Goal: Information Seeking & Learning: Check status

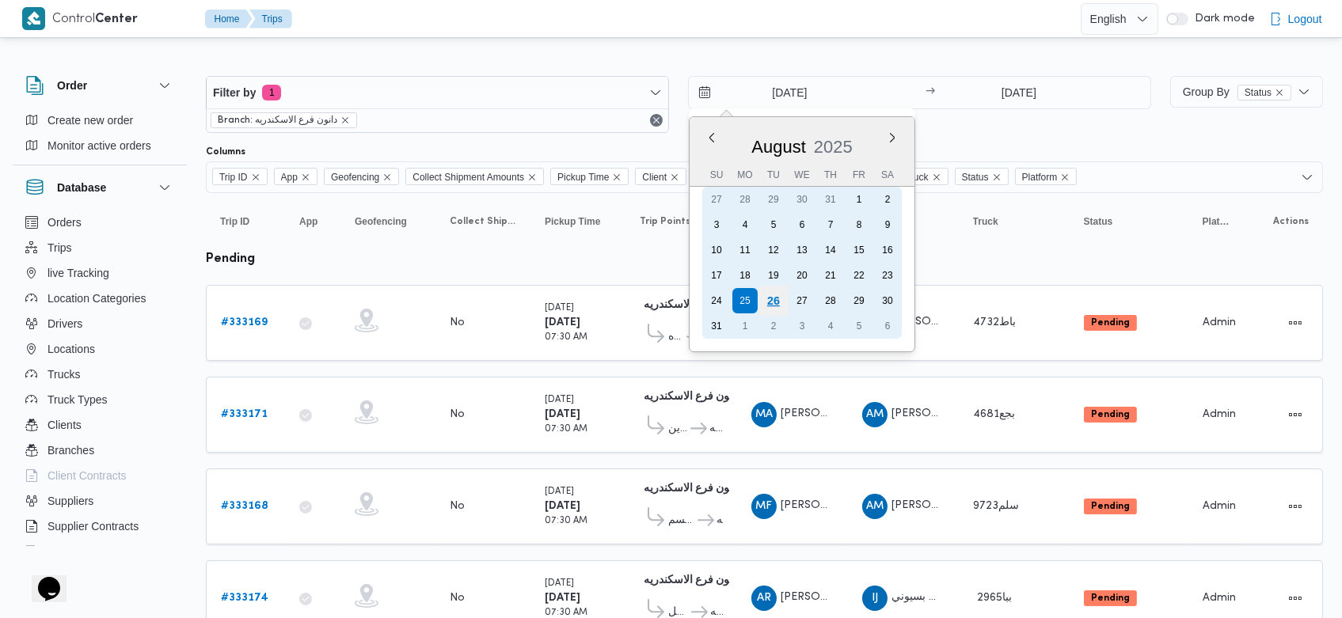
click at [776, 295] on div "26" at bounding box center [774, 301] width 30 height 30
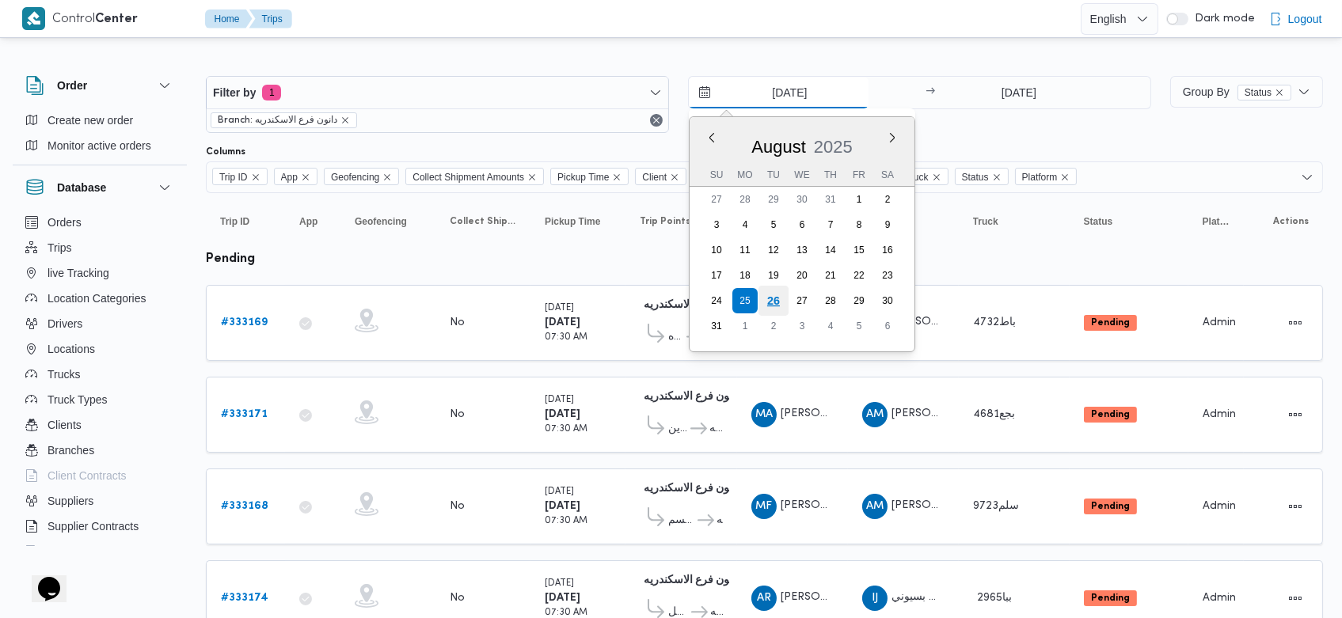
type input "[DATE]"
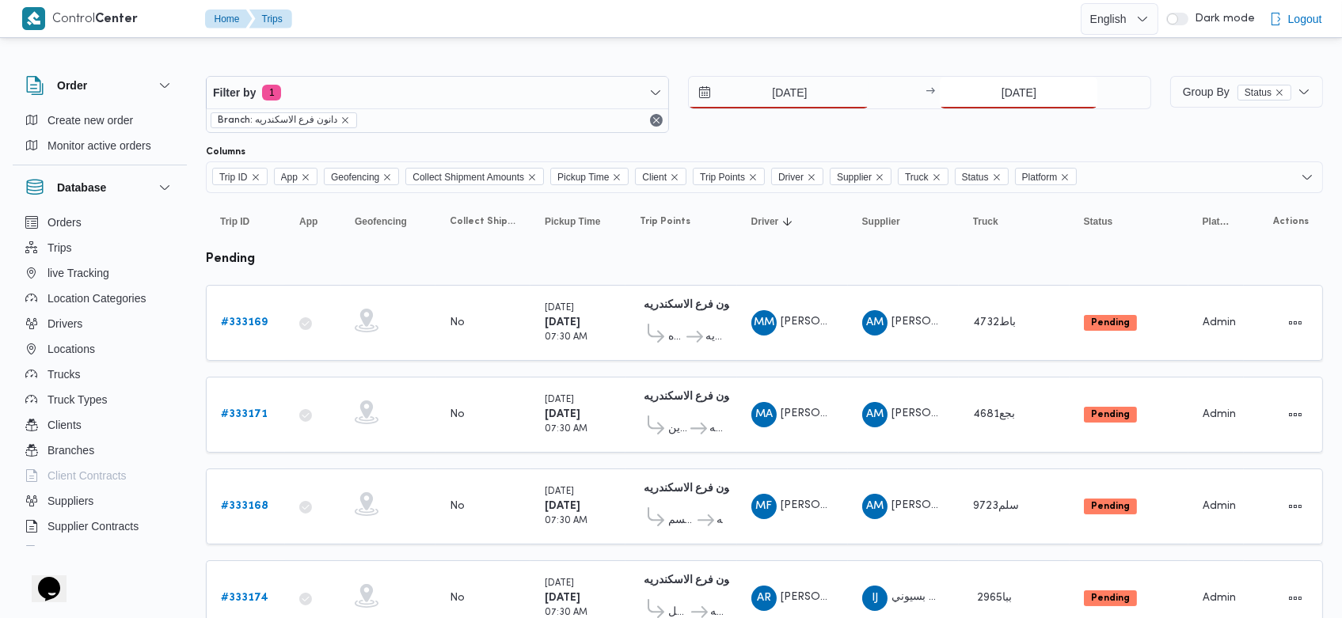
click at [992, 83] on input "25/8/2025" at bounding box center [1019, 93] width 158 height 32
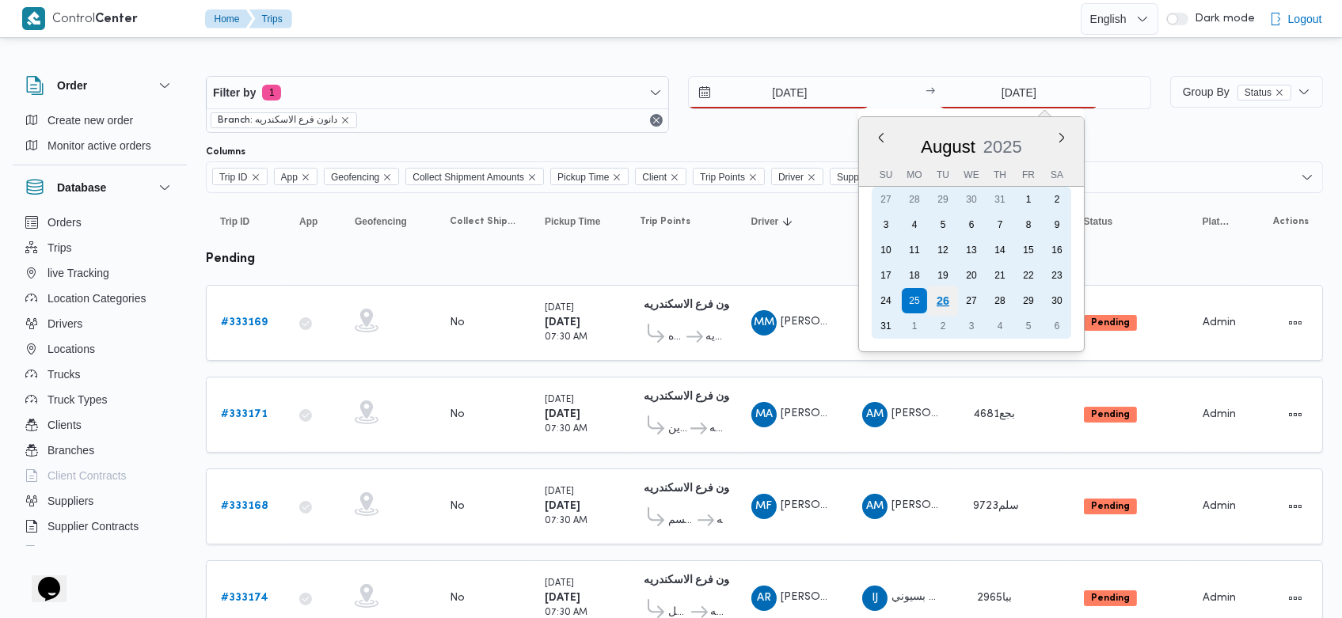
click at [950, 302] on div "26" at bounding box center [943, 301] width 30 height 30
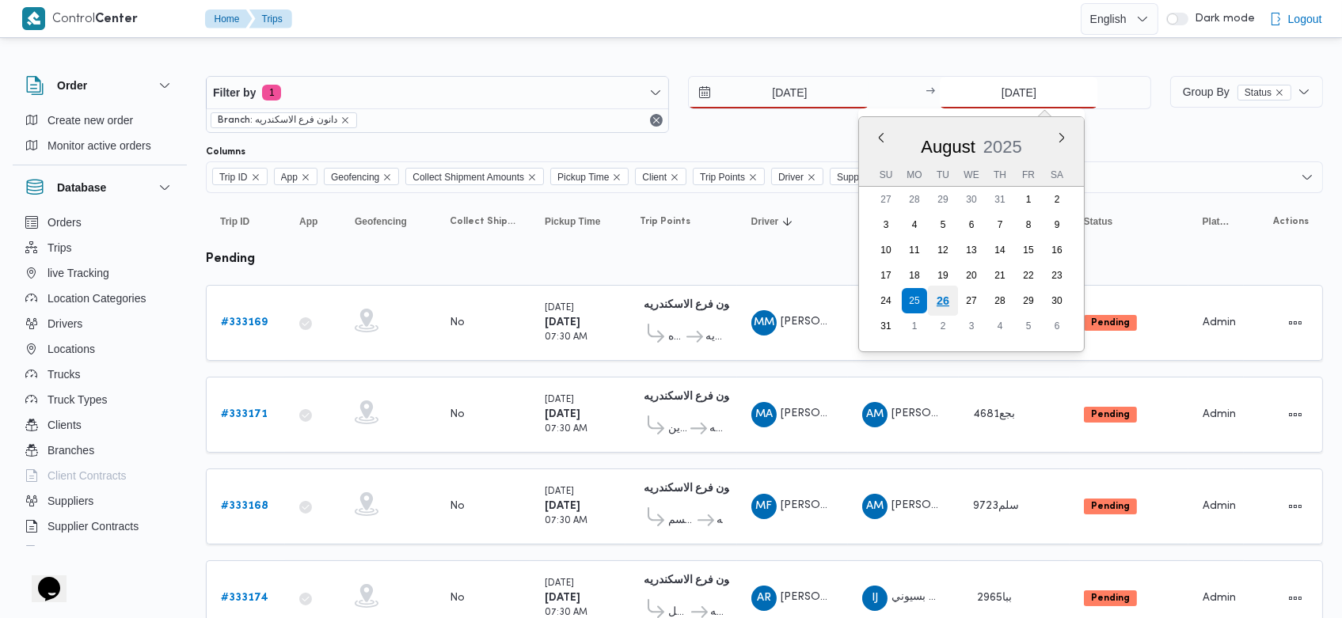
type input "[DATE]"
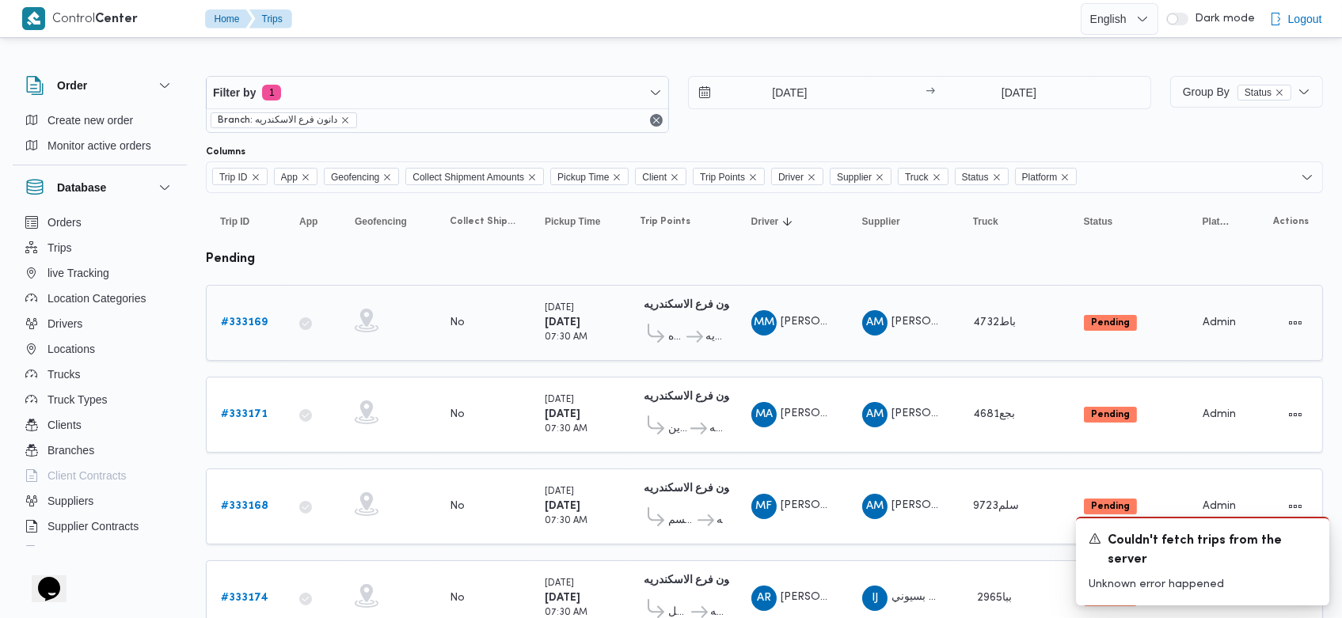
drag, startPoint x: 750, startPoint y: 241, endPoint x: 830, endPoint y: 315, distance: 109.3
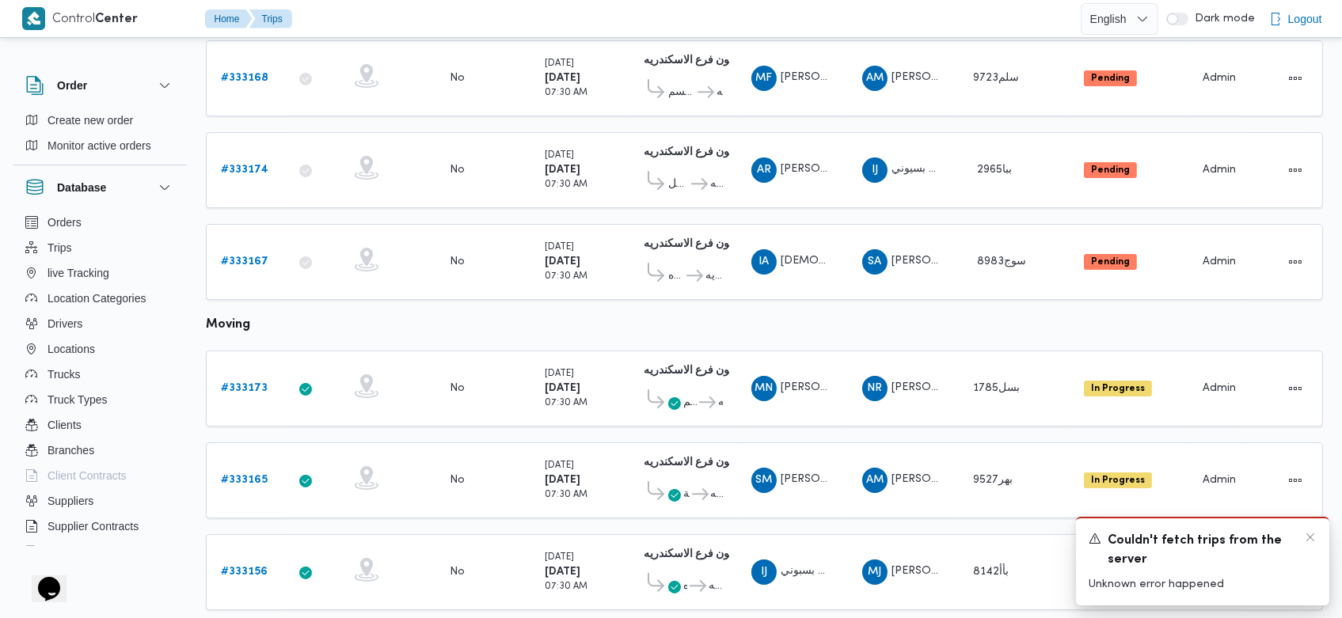
scroll to position [991, 0]
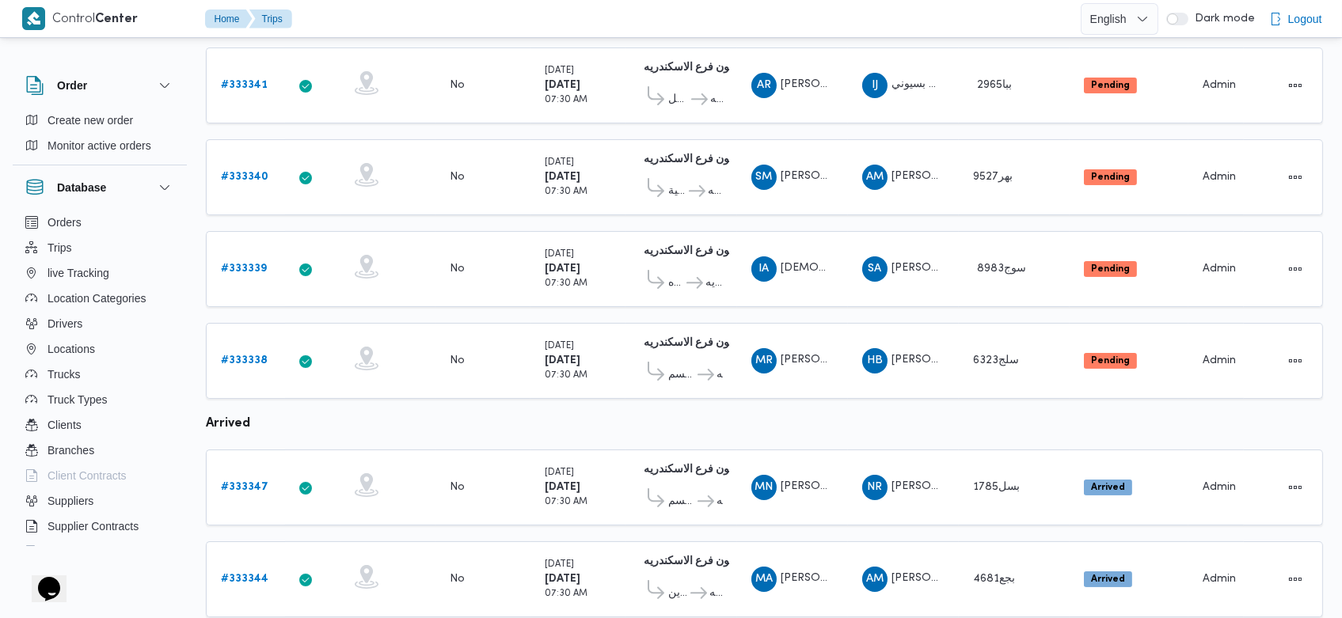
scroll to position [514, 0]
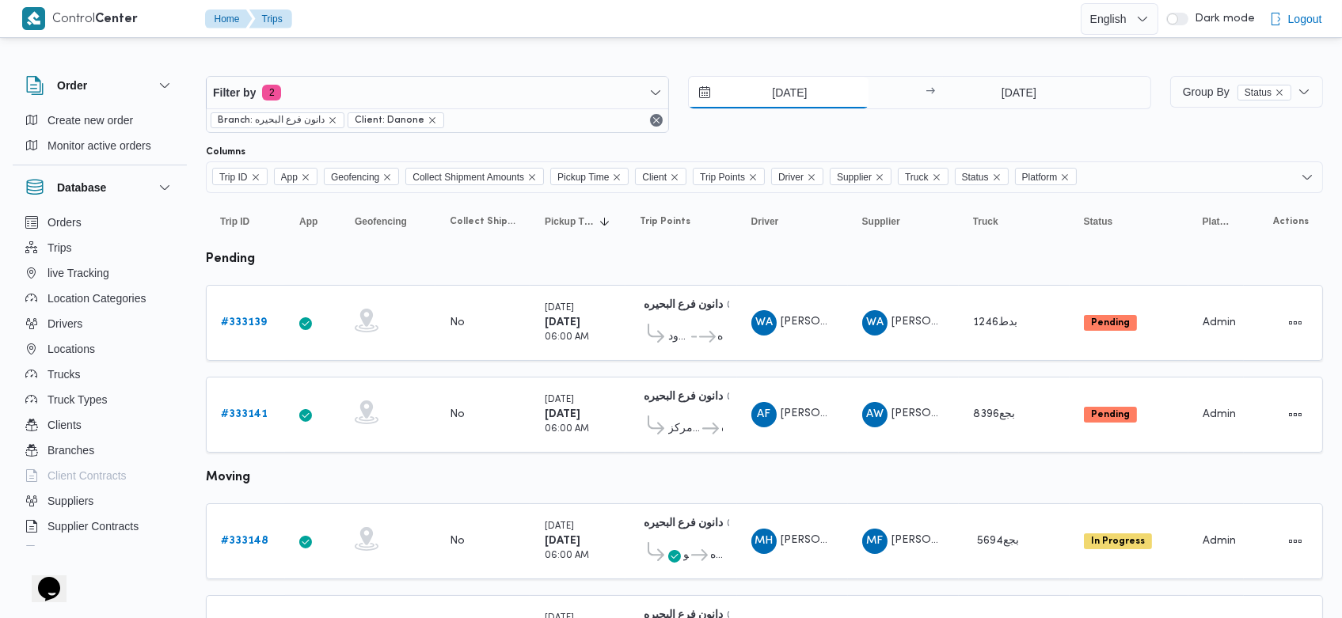
click at [760, 100] on input "25/8/2025" at bounding box center [779, 93] width 180 height 32
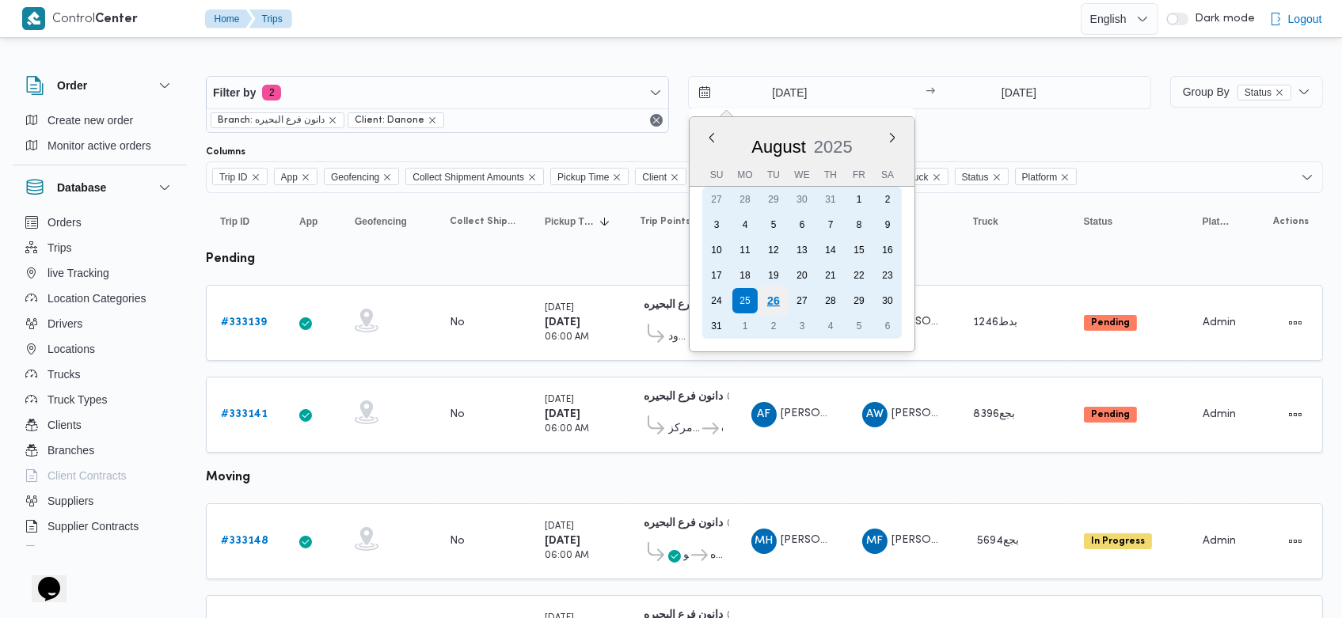
click at [785, 296] on div "26" at bounding box center [774, 301] width 30 height 30
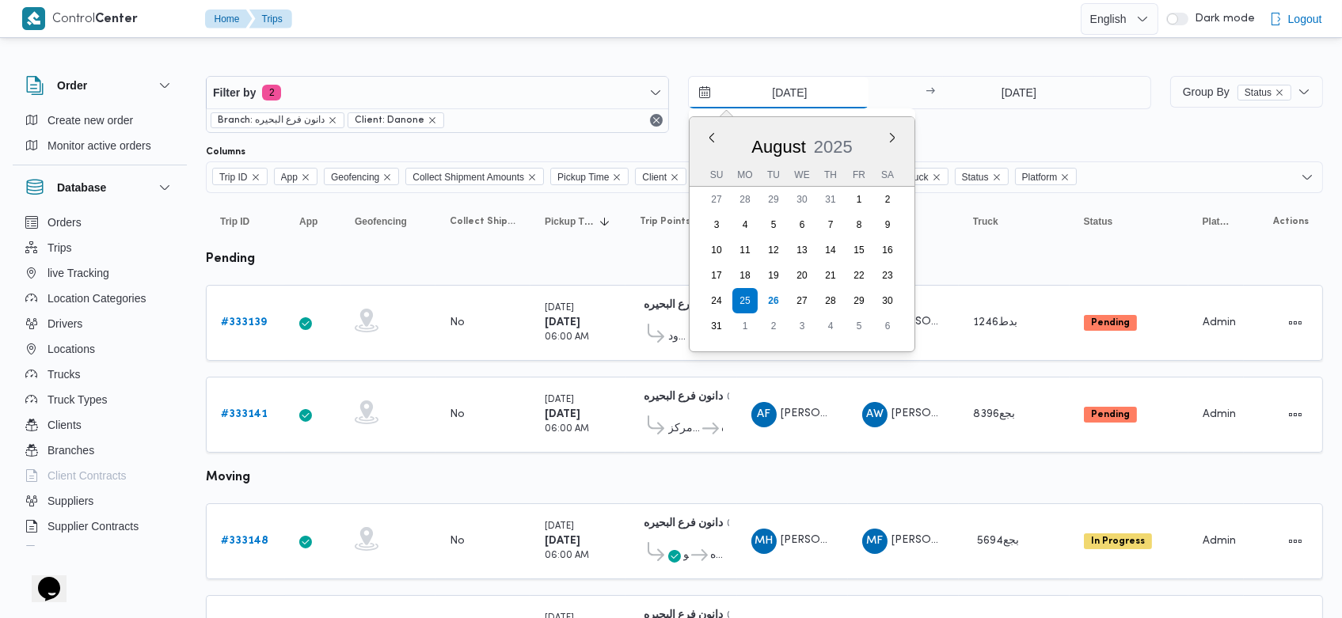
type input "[DATE]"
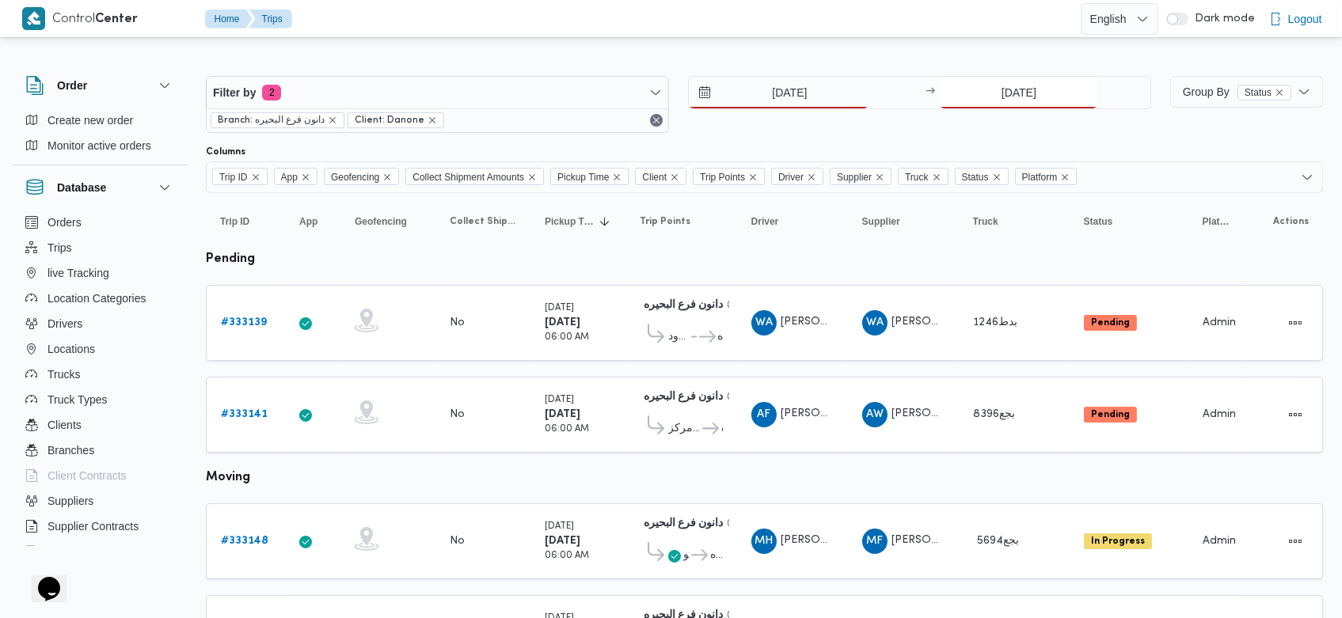
click at [988, 97] on input "25/8/2025" at bounding box center [1019, 93] width 158 height 32
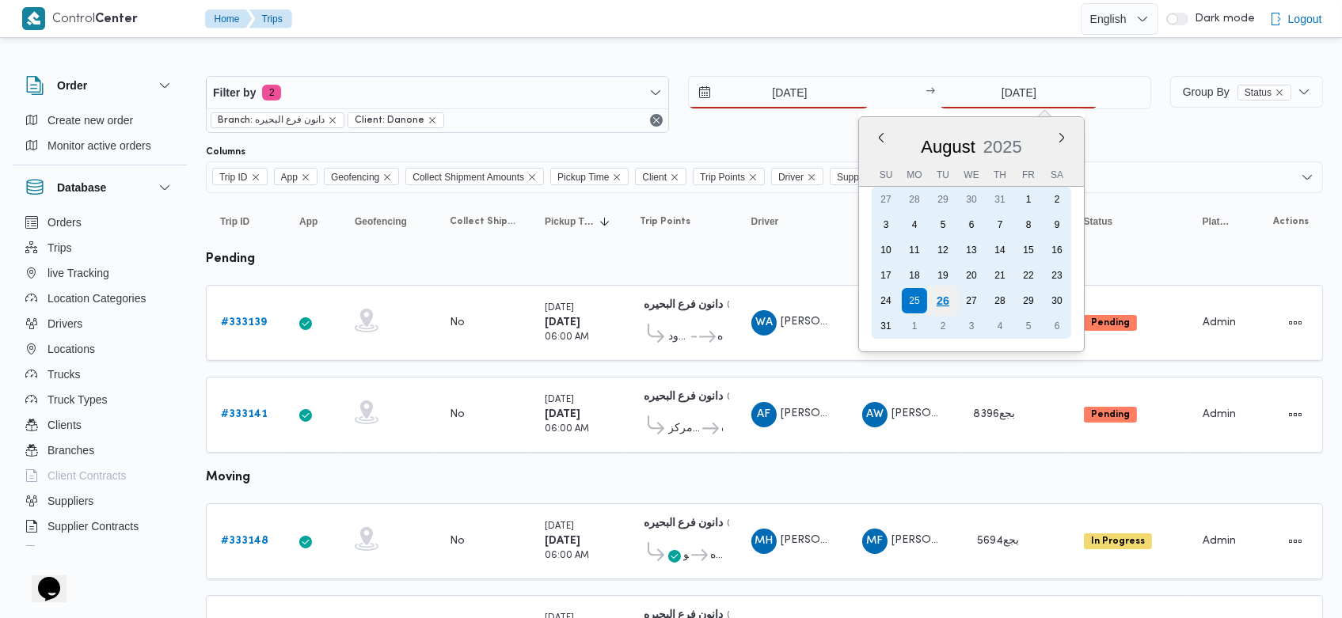
click at [943, 302] on div "26" at bounding box center [943, 301] width 30 height 30
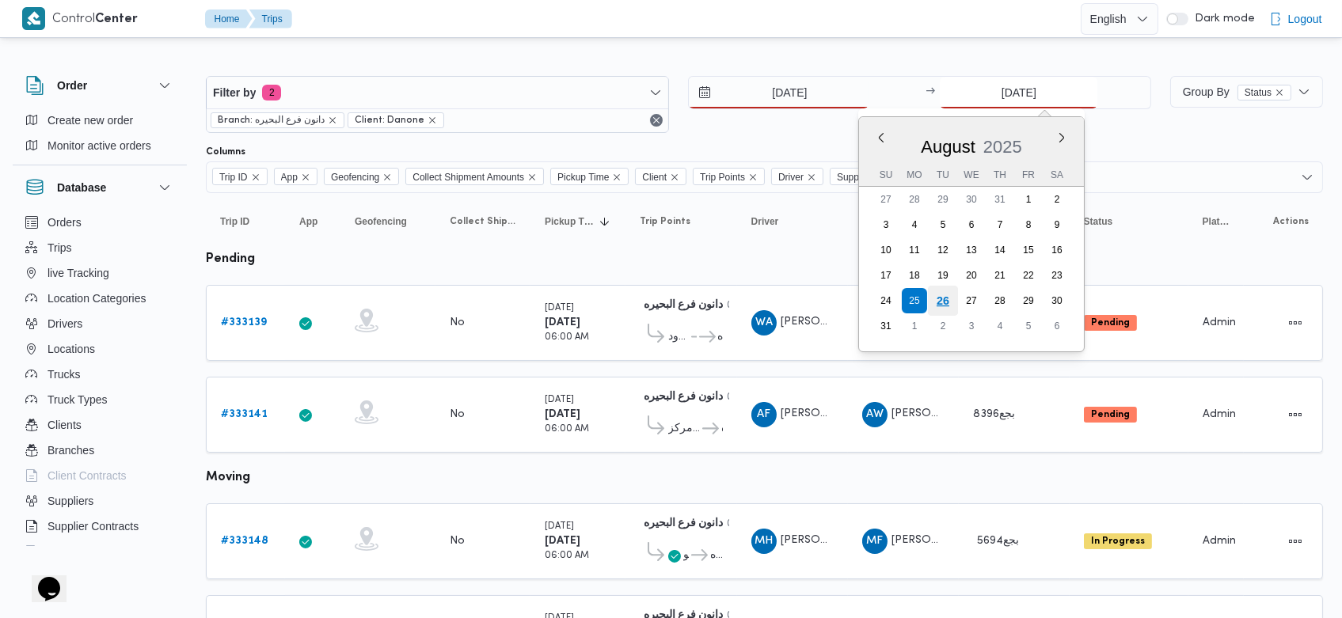
type input "[DATE]"
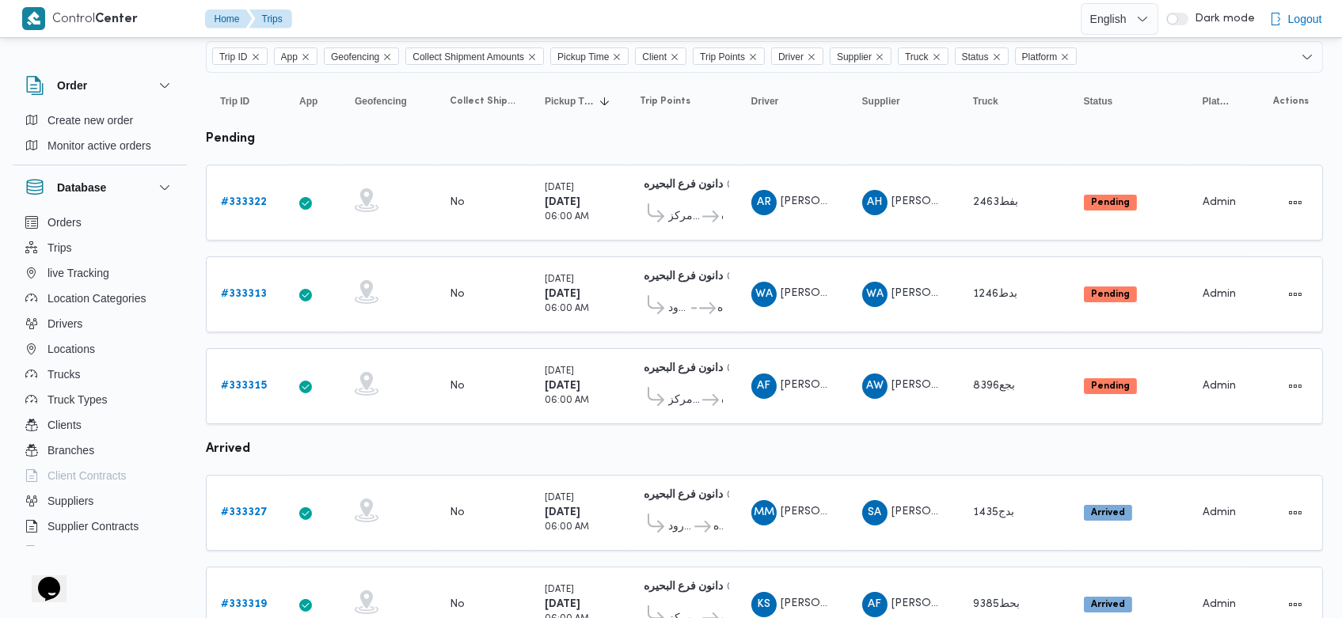
scroll to position [125, 0]
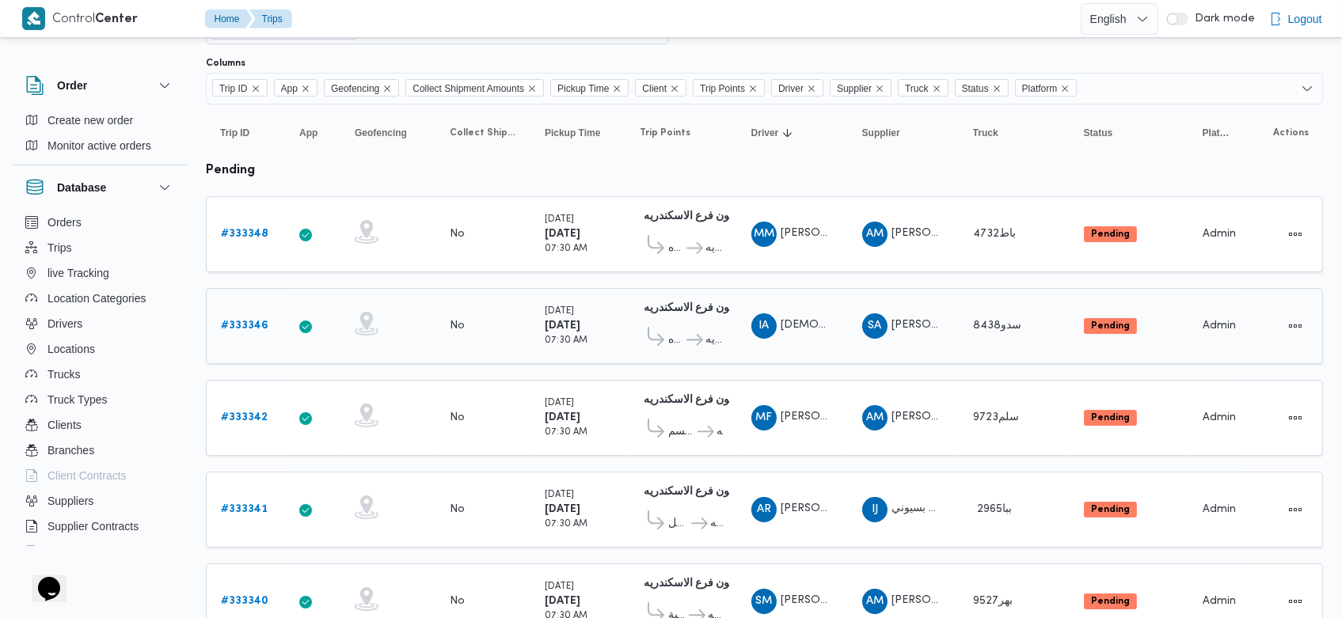
scroll to position [88, 0]
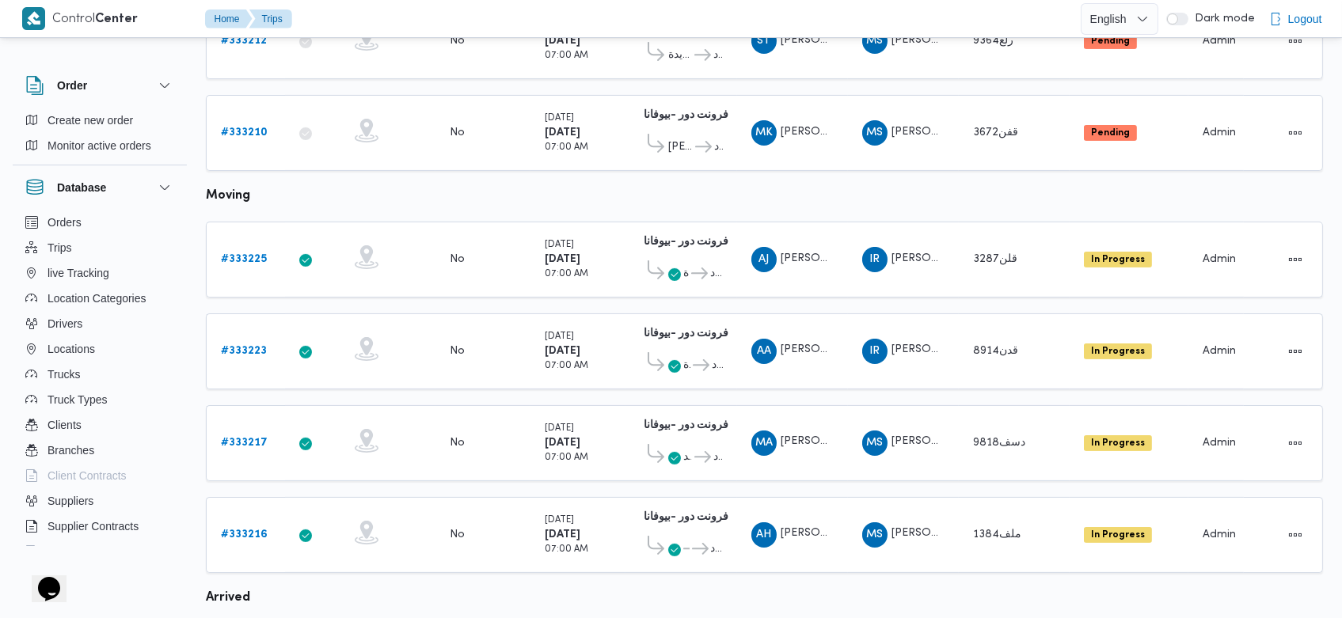
scroll to position [17, 0]
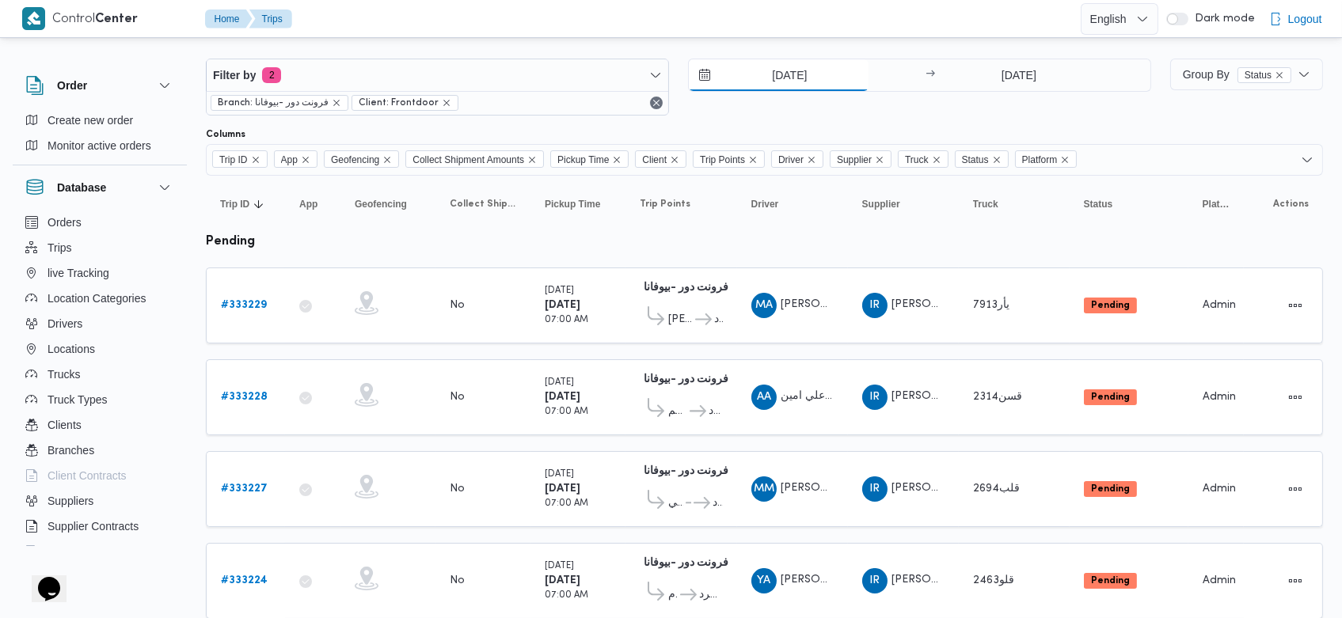
click at [754, 70] on input "25/8/2025" at bounding box center [779, 75] width 180 height 32
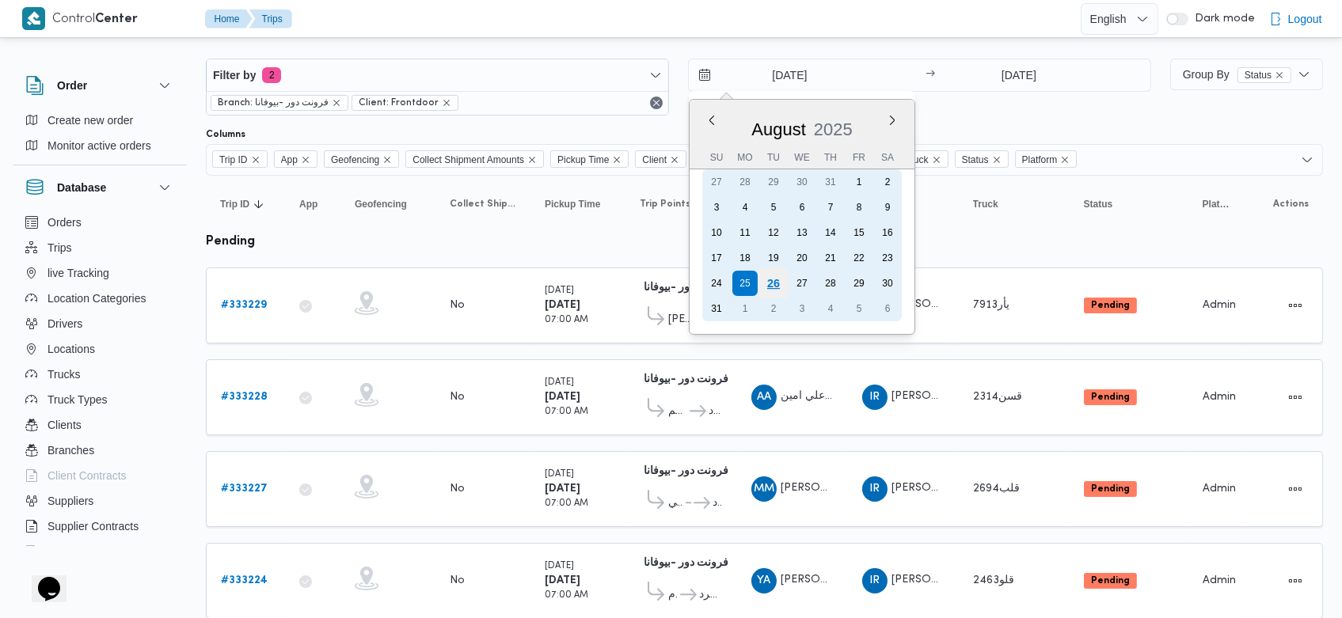
click at [773, 289] on div "26" at bounding box center [774, 283] width 30 height 30
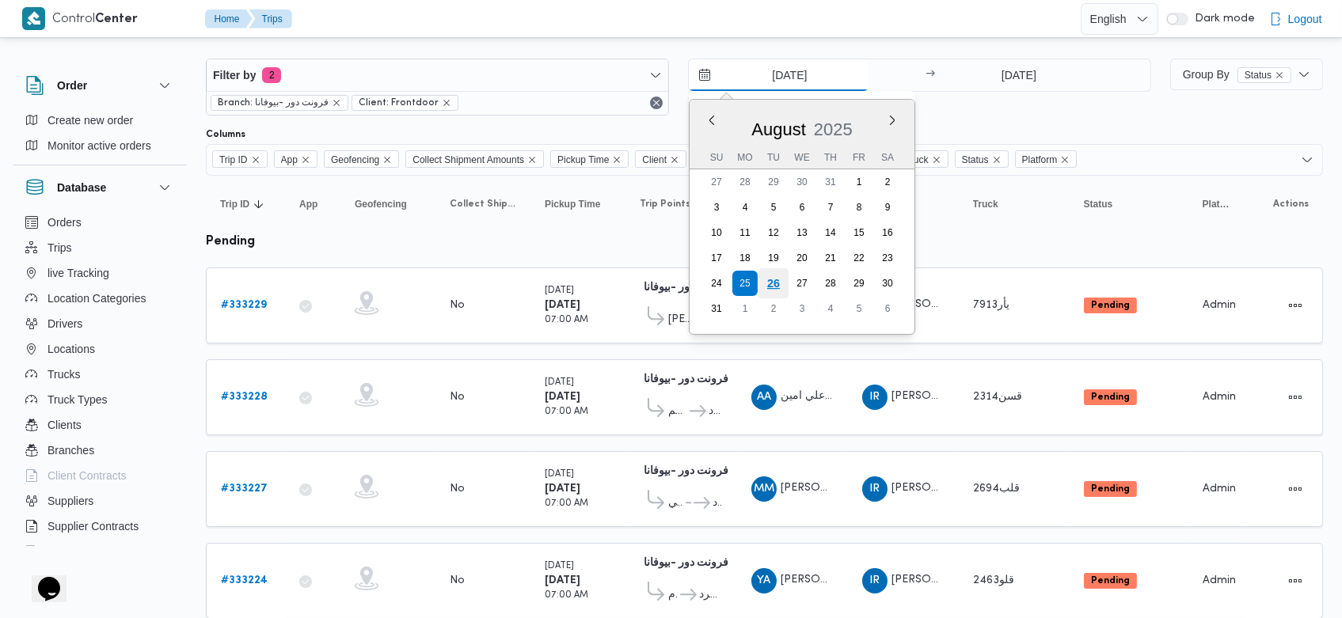
type input "[DATE]"
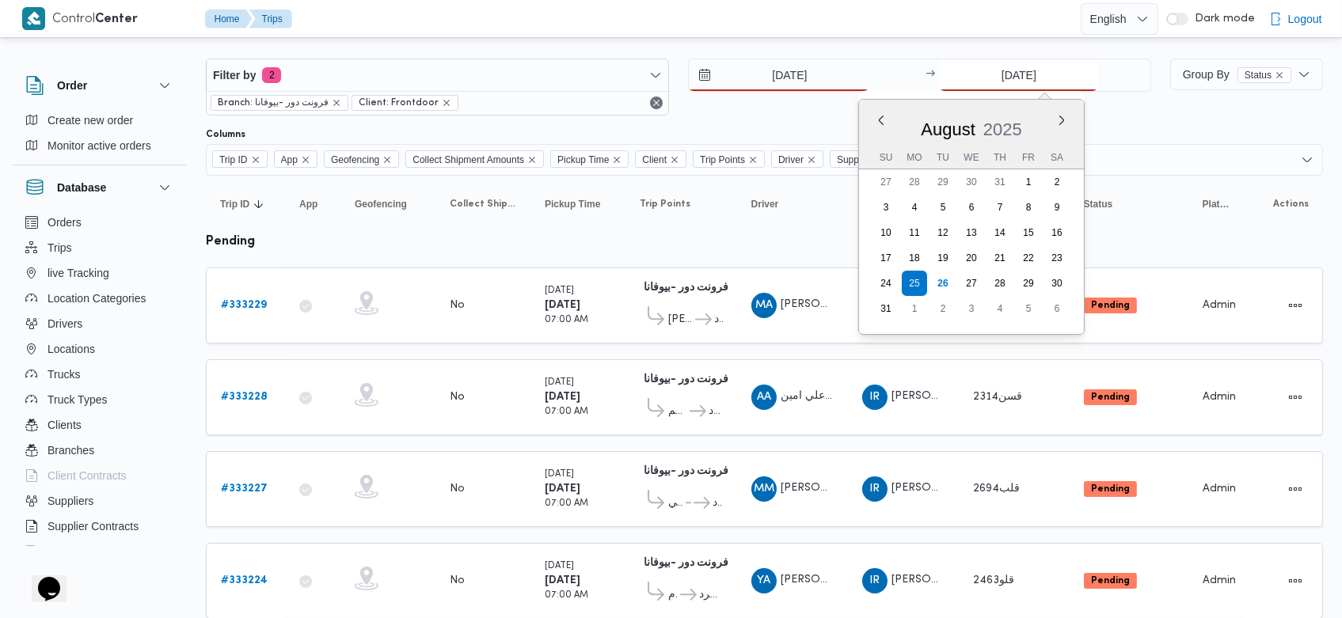
click at [986, 81] on input "25/8/2025" at bounding box center [1019, 75] width 158 height 32
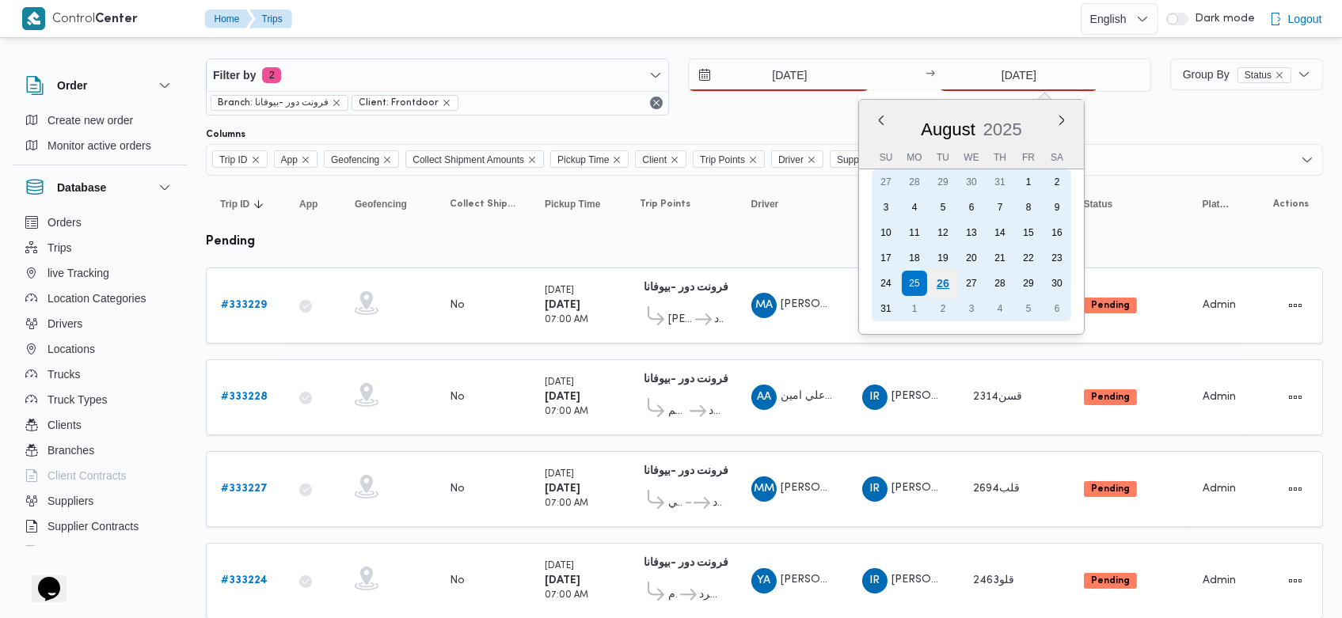
click at [950, 284] on div "26" at bounding box center [943, 283] width 30 height 30
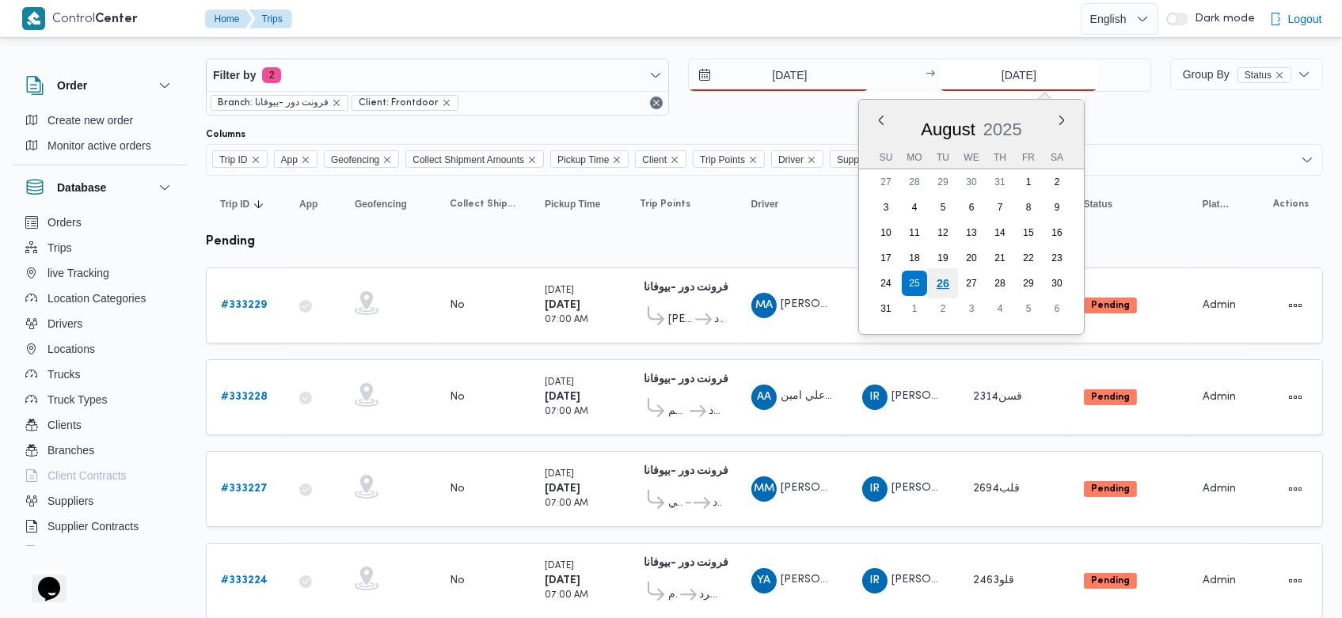
type input "[DATE]"
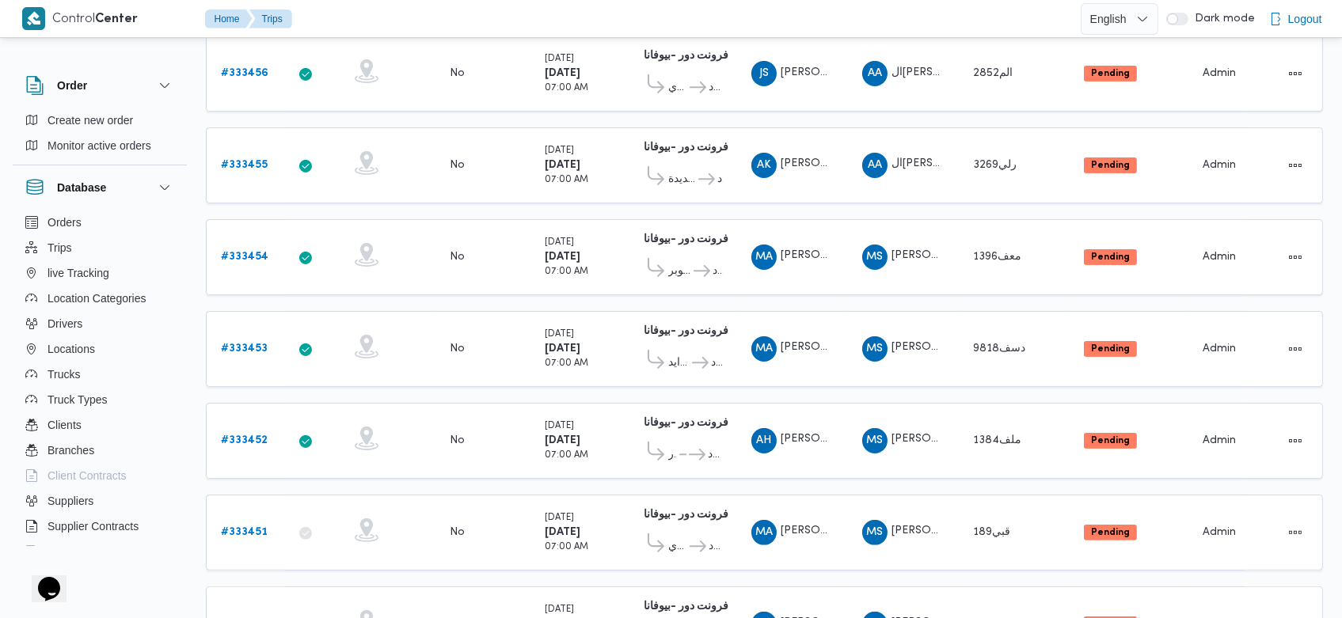
scroll to position [1533, 0]
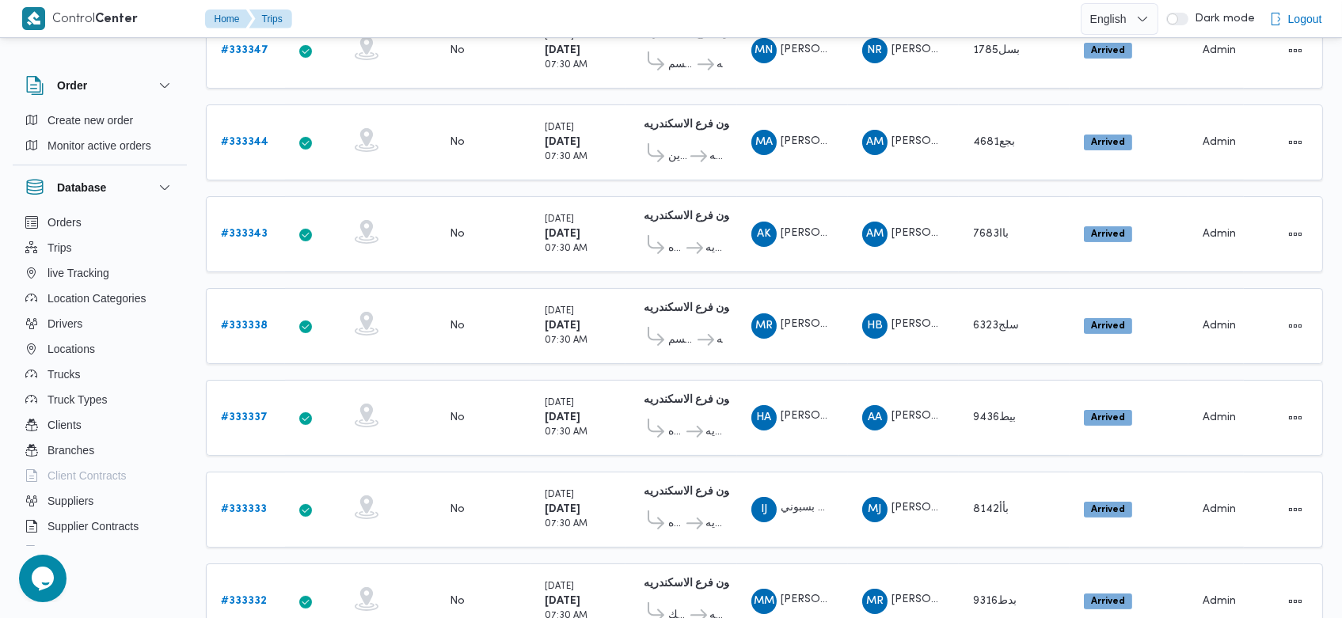
scroll to position [905, 0]
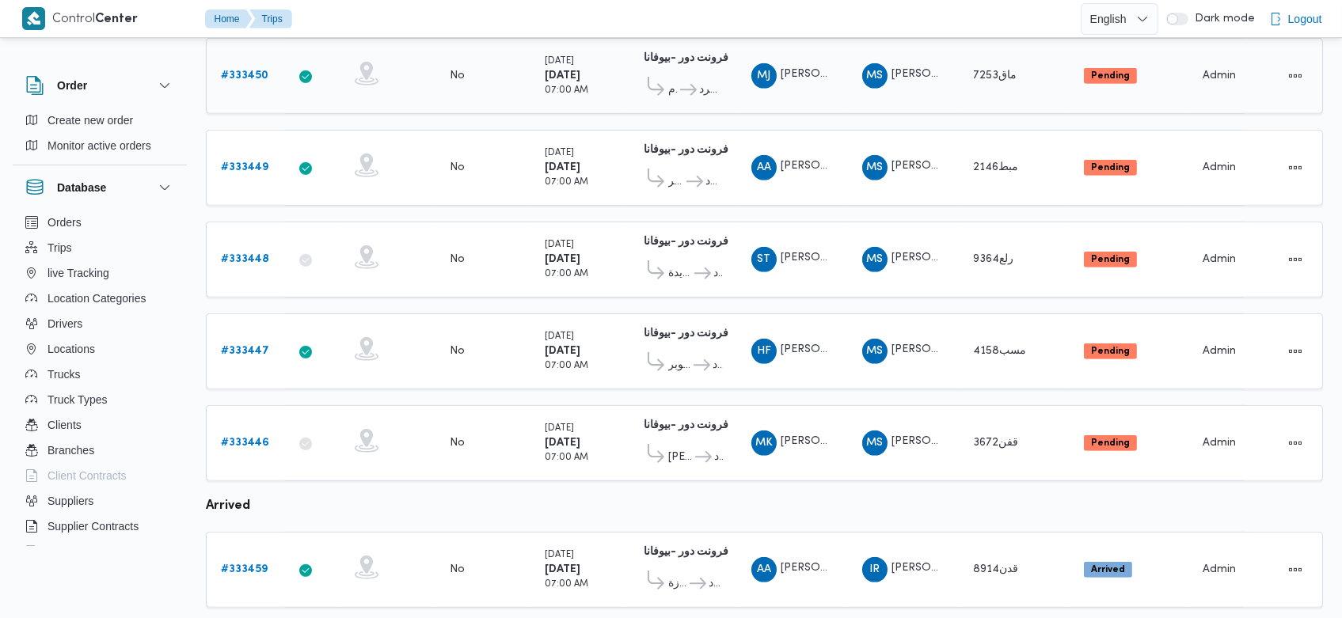
scroll to position [1533, 0]
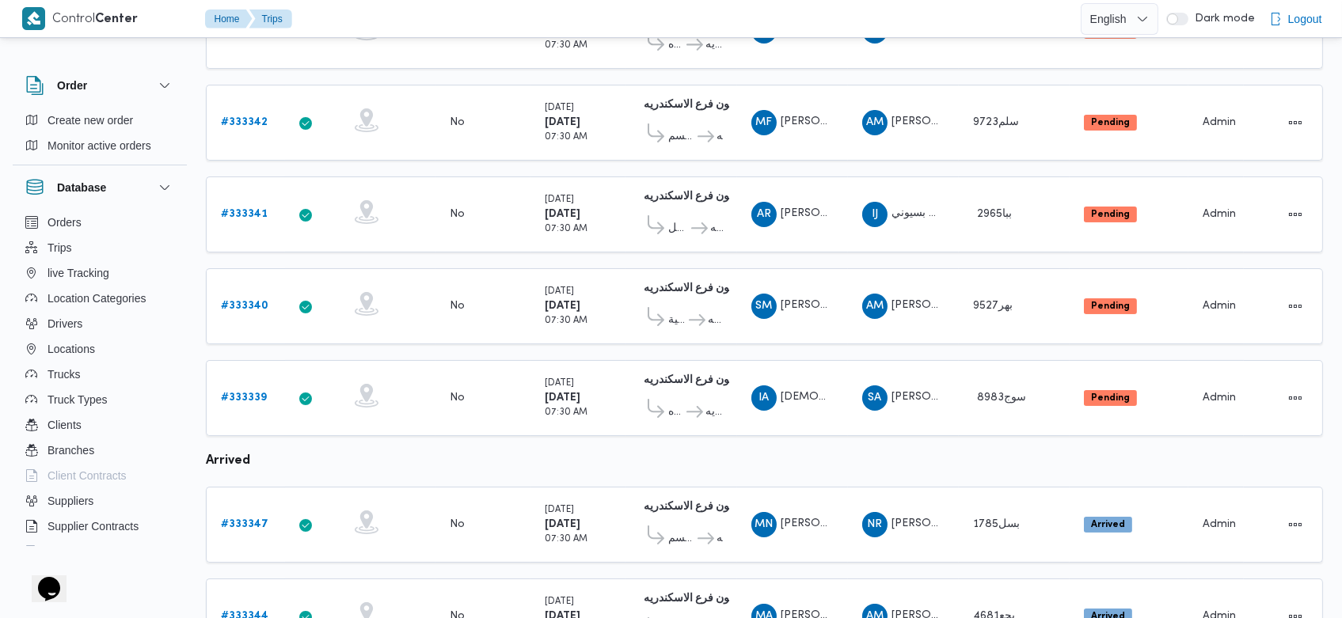
scroll to position [341, 0]
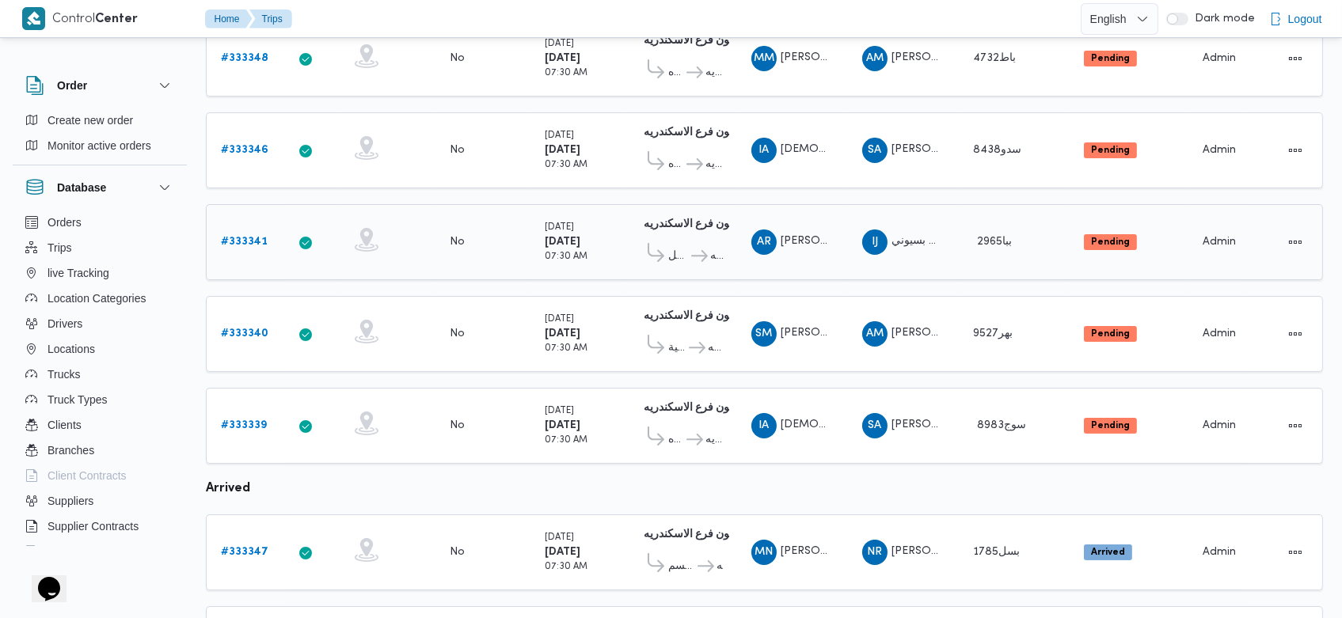
scroll to position [274, 0]
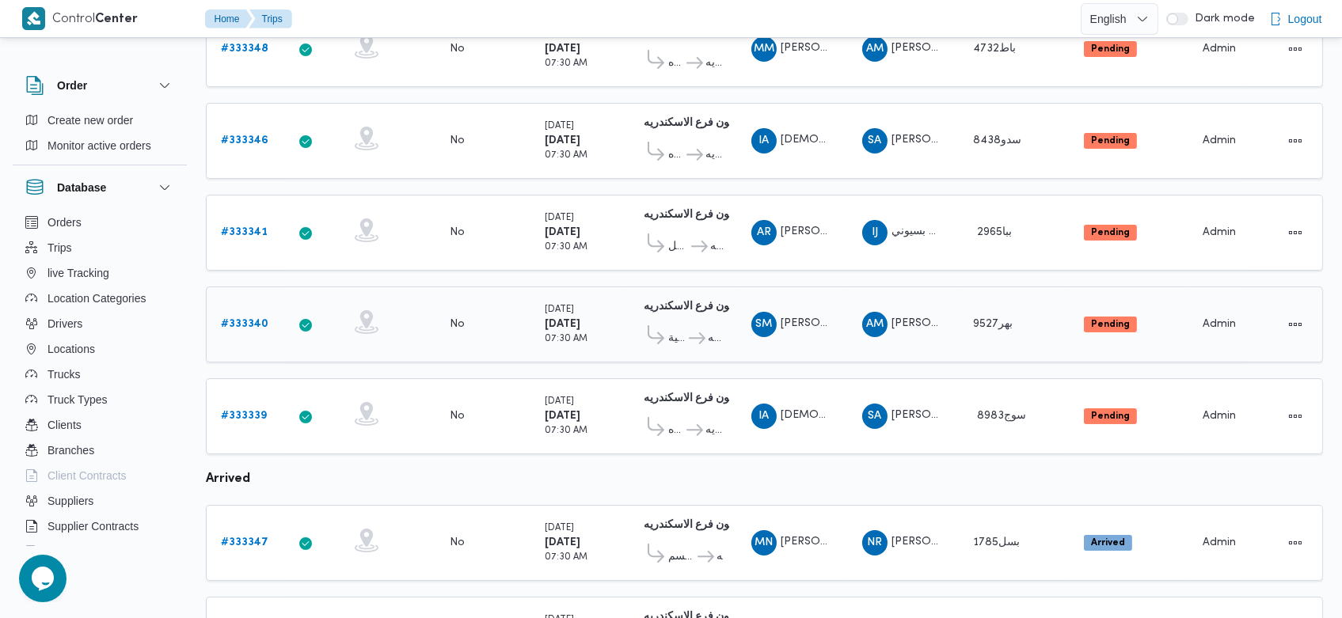
scroll to position [174, 0]
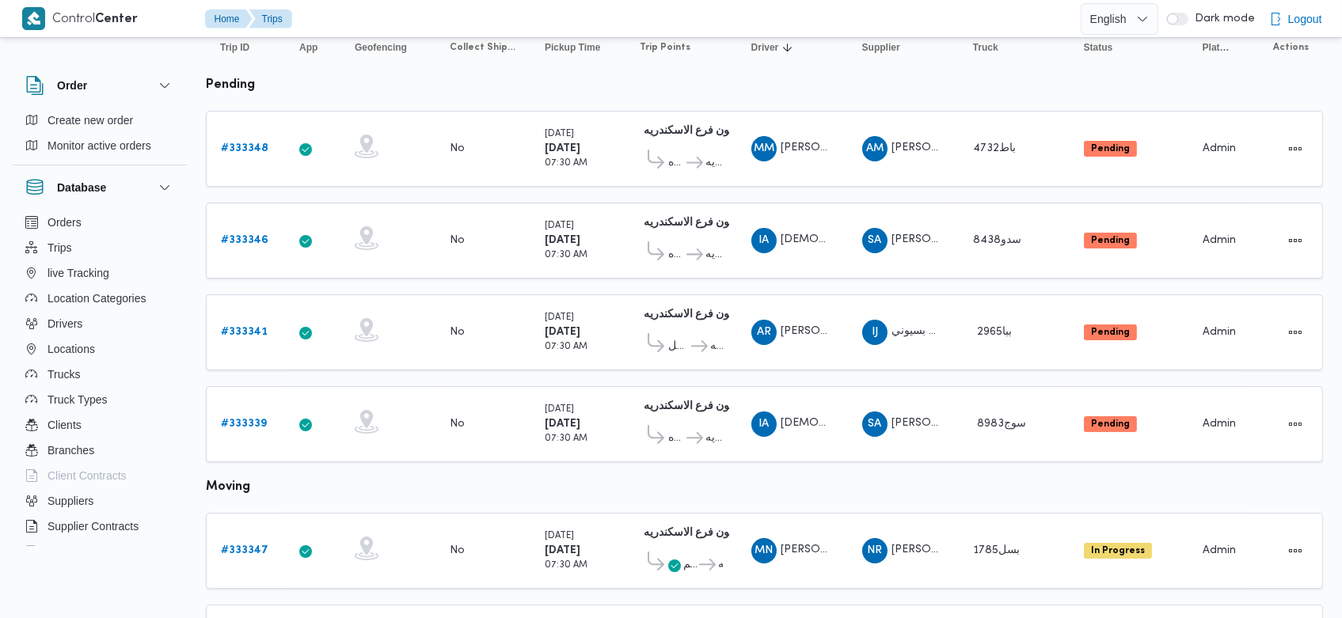
scroll to position [174, 0]
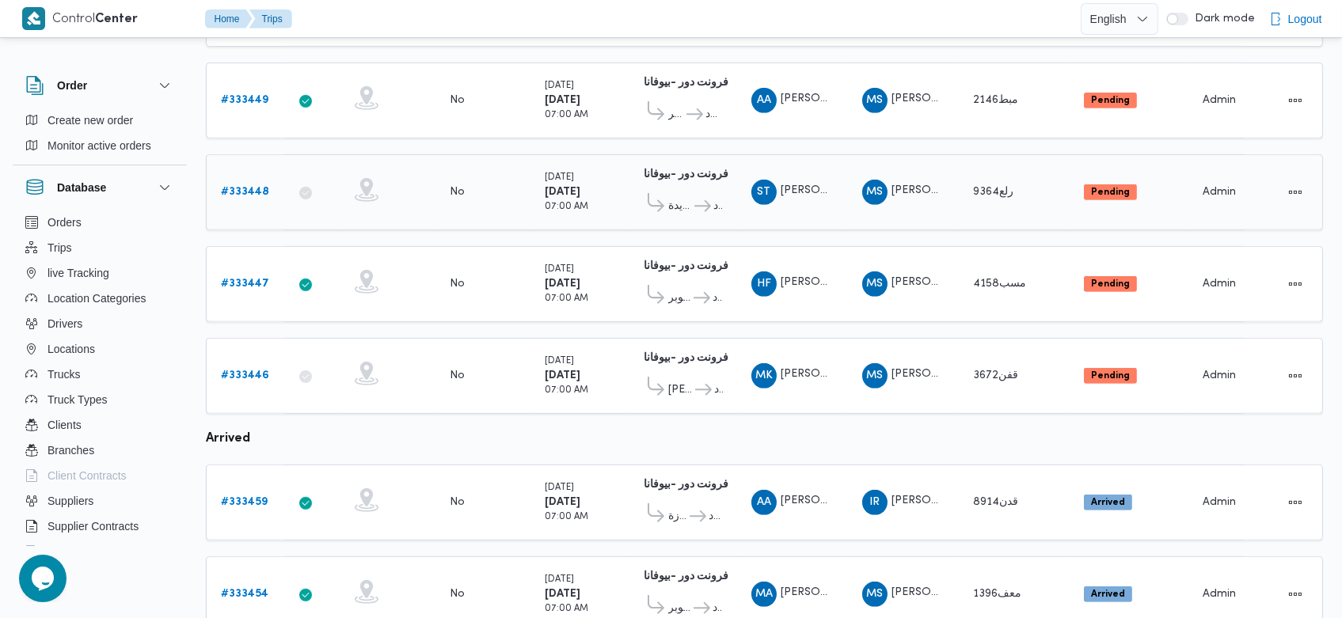
scroll to position [1533, 0]
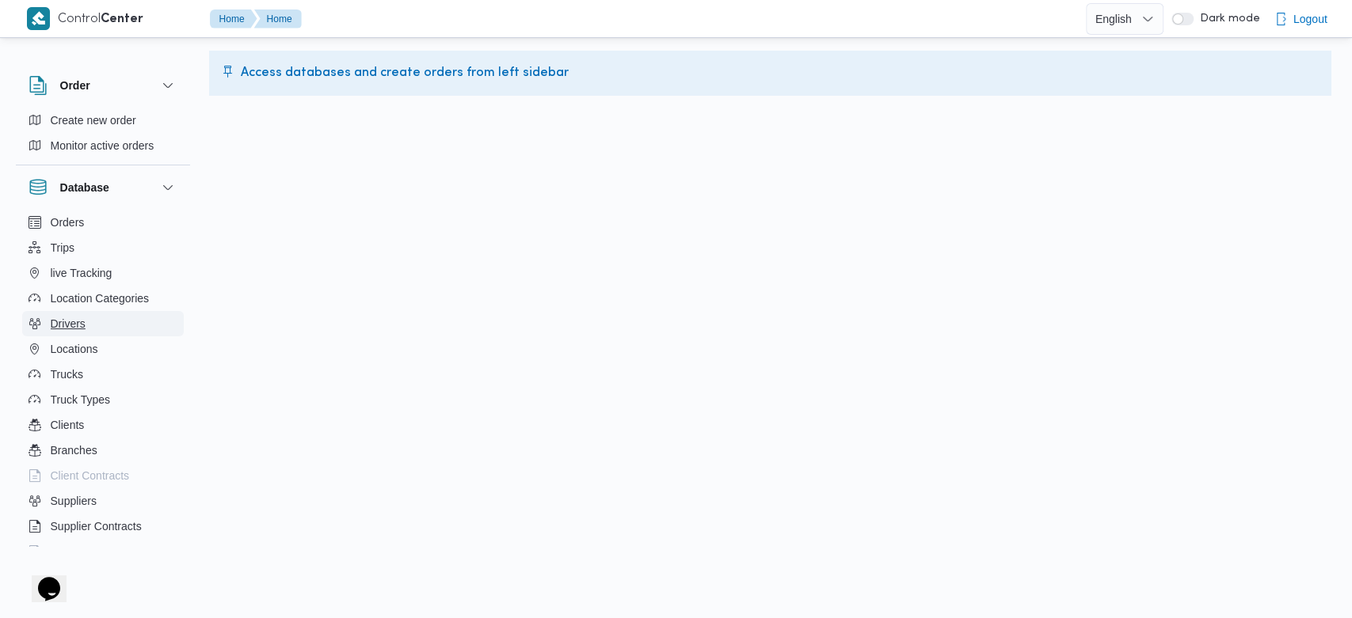
click at [59, 319] on span "Drivers" at bounding box center [68, 323] width 35 height 19
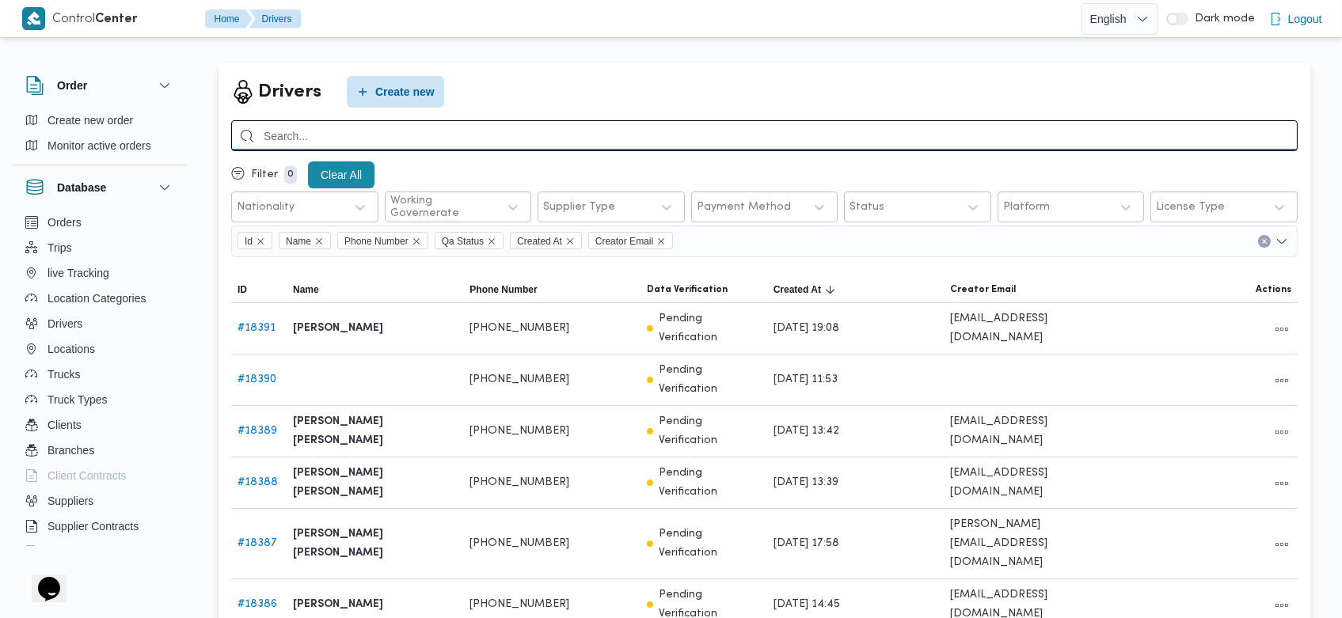
click at [946, 132] on input "search" at bounding box center [764, 135] width 1067 height 31
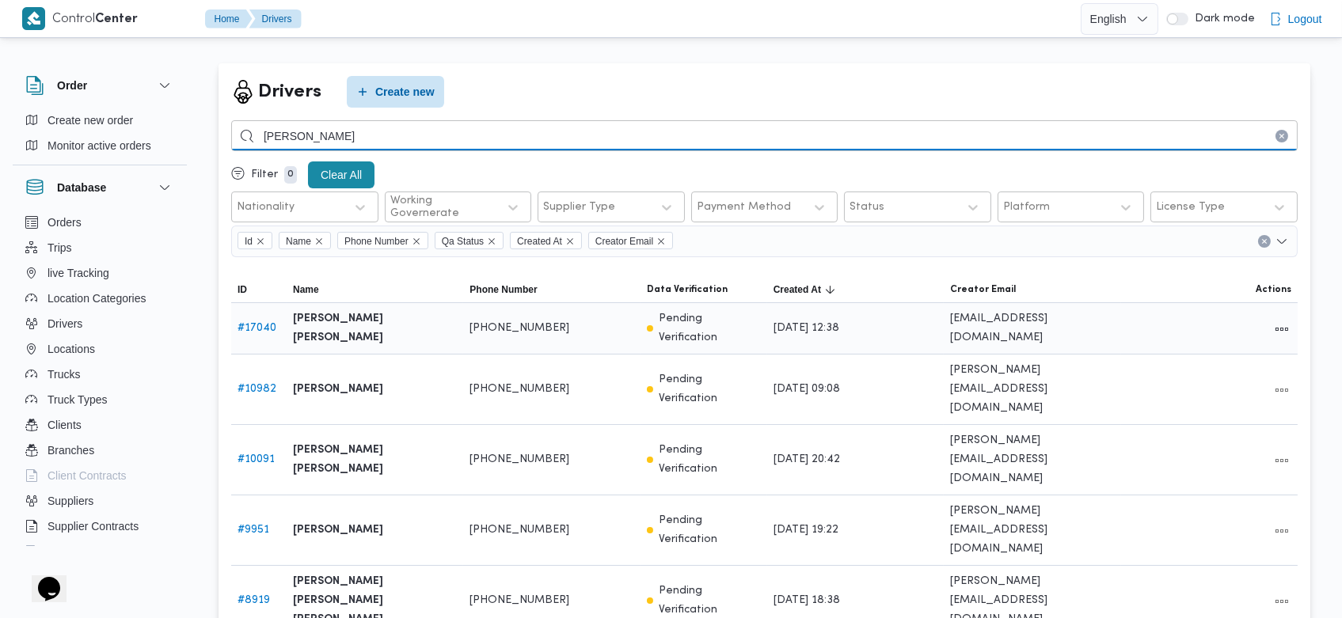
type input "محمود سام"
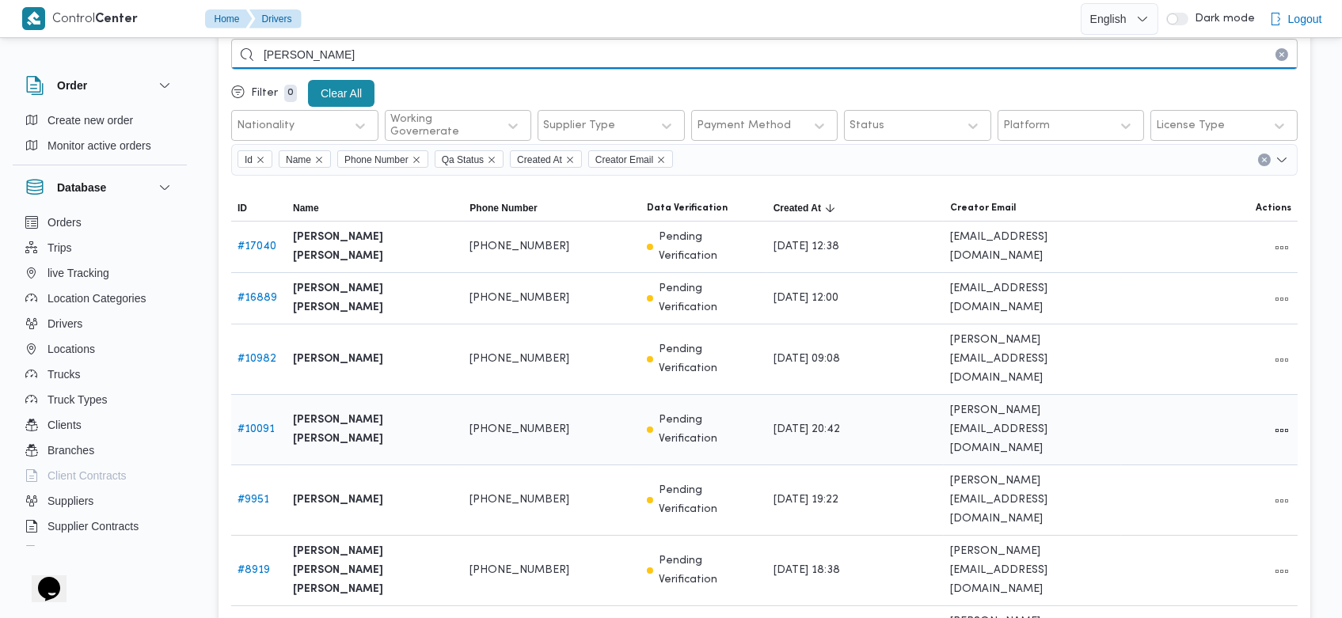
scroll to position [95, 0]
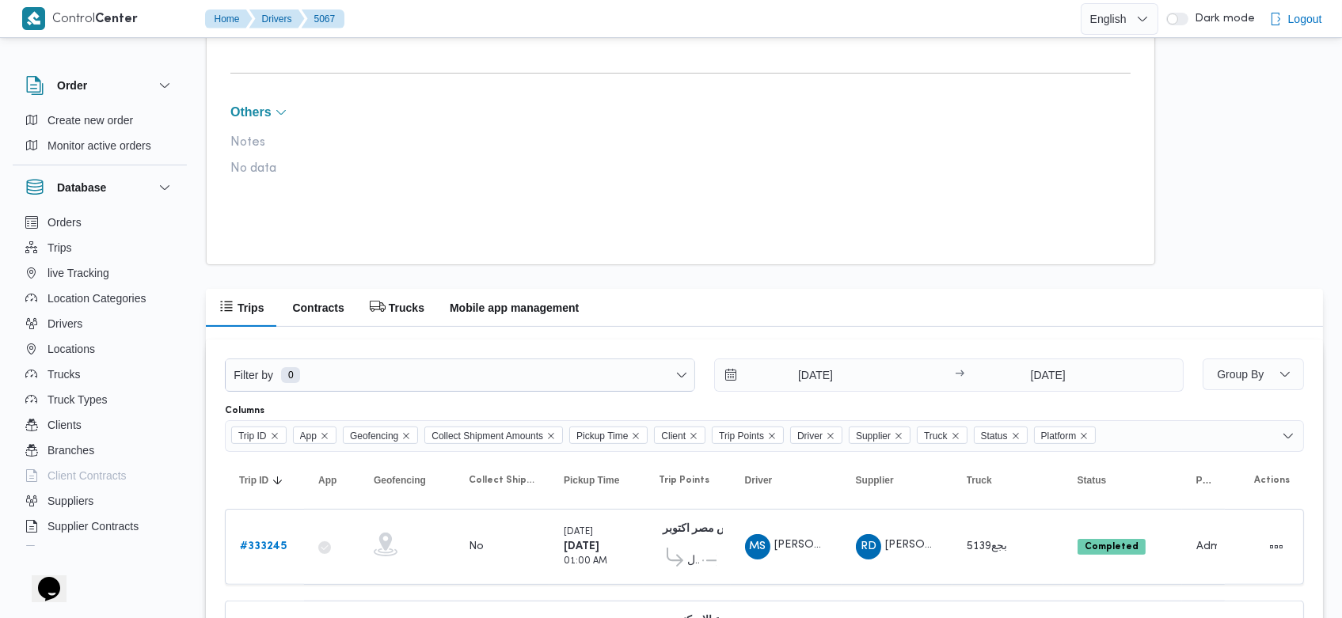
scroll to position [1242, 0]
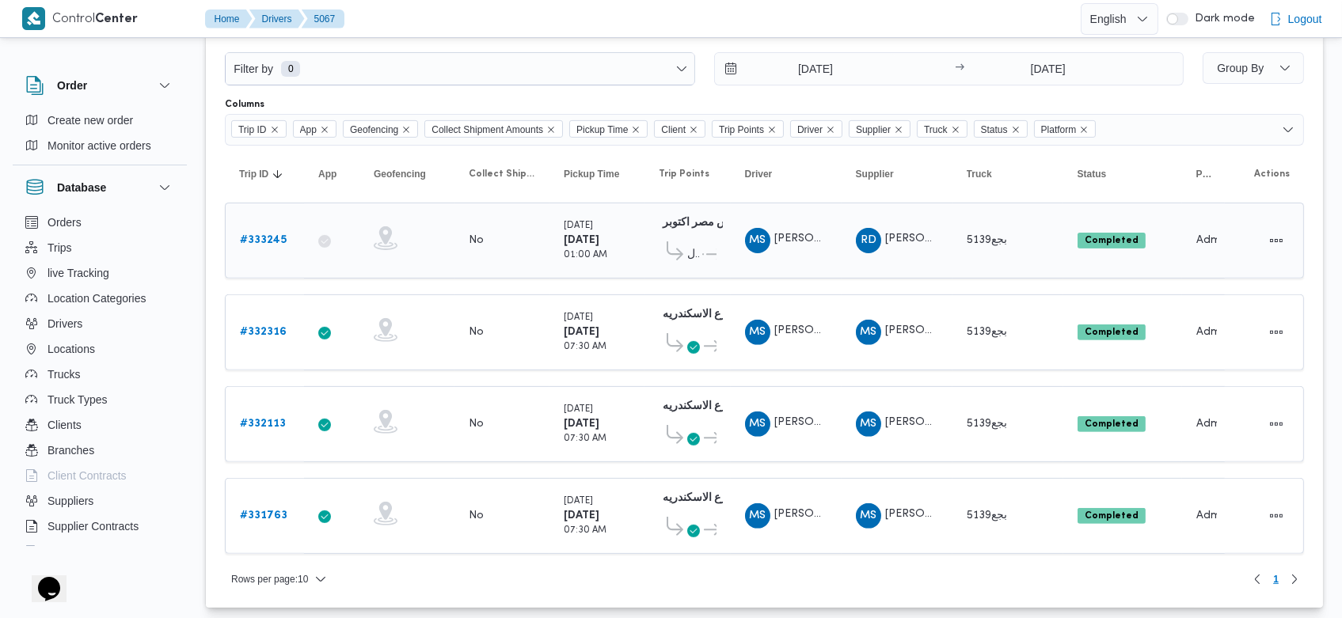
click at [272, 235] on b "# 333245" at bounding box center [263, 240] width 47 height 10
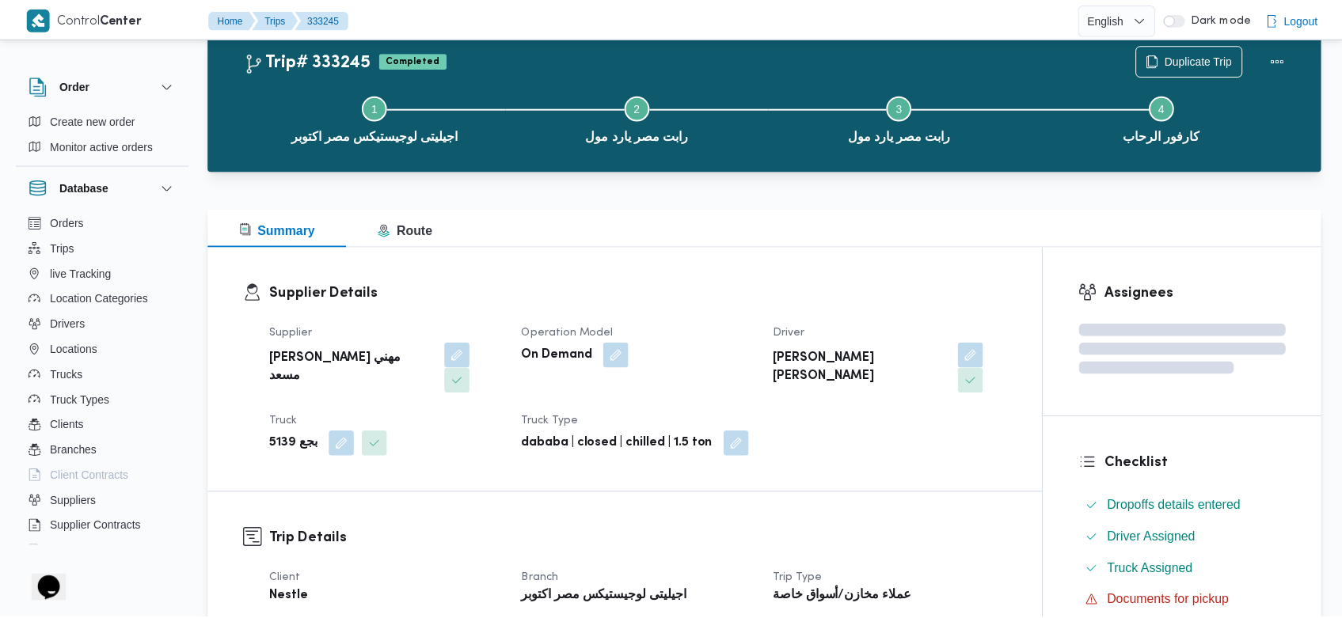
scroll to position [1242, 0]
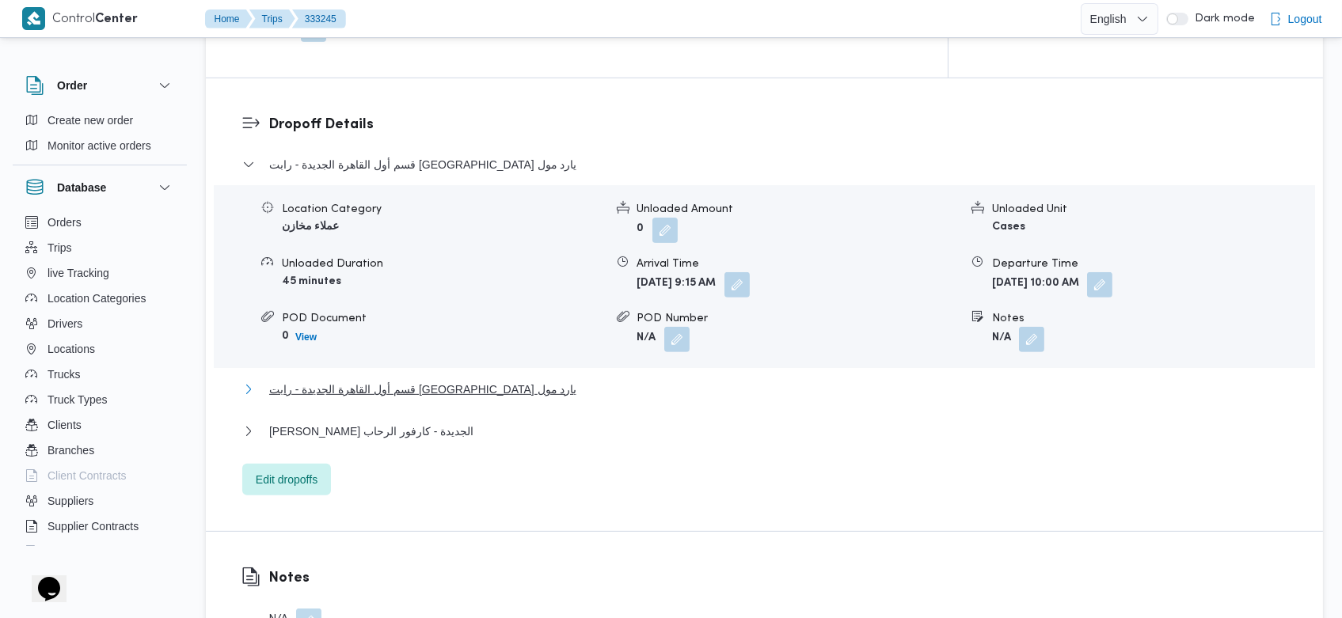
click at [430, 380] on span "قسم أول القاهرة الجديدة - رابت مصر يارد مول" at bounding box center [423, 389] width 308 height 19
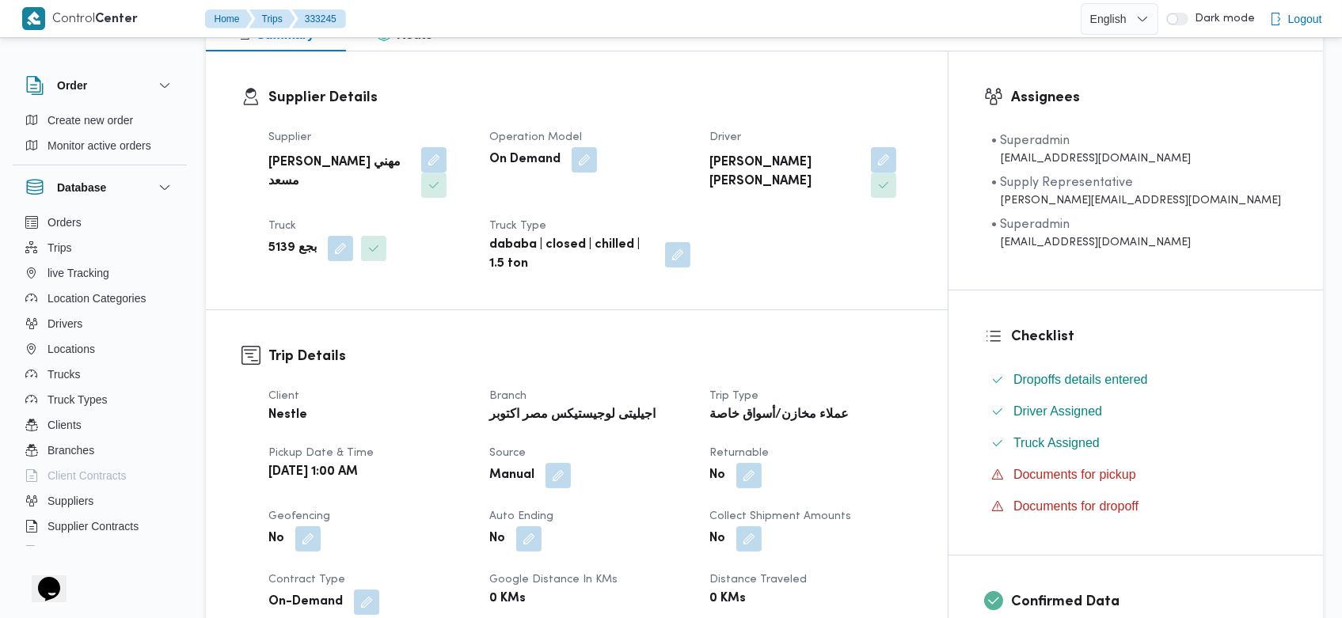
scroll to position [239, 0]
click at [70, 239] on span "Trips" at bounding box center [60, 247] width 25 height 19
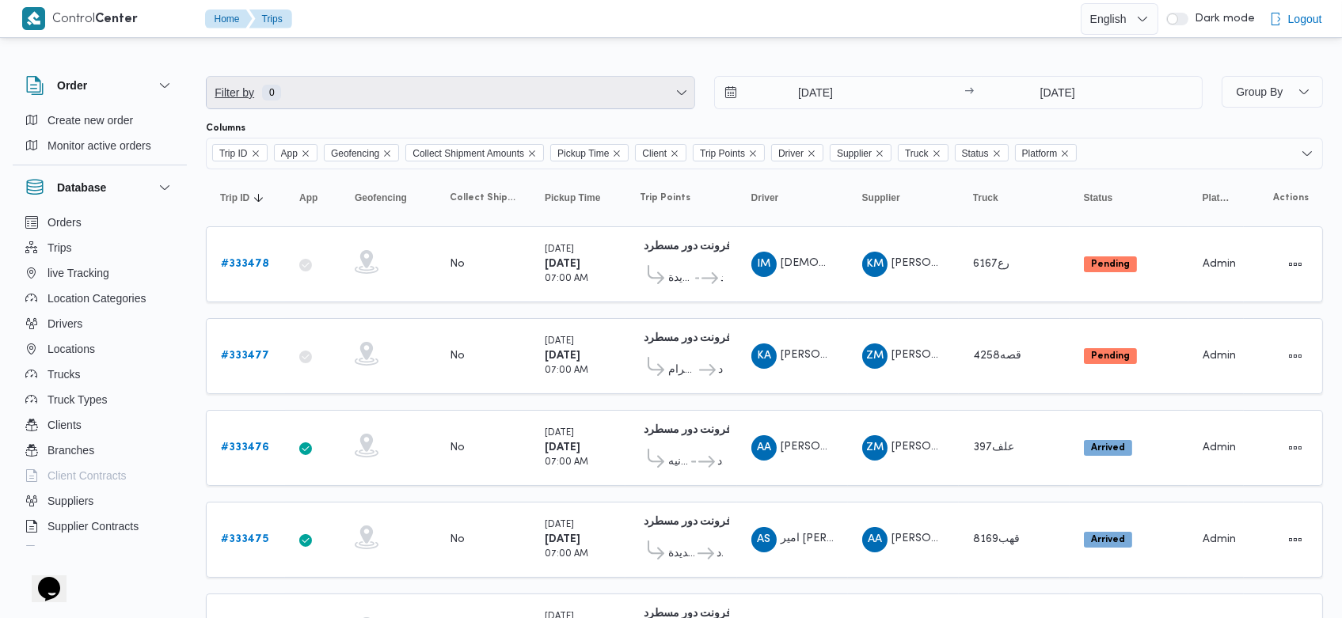
click at [402, 107] on span "Filter by 0" at bounding box center [451, 93] width 488 height 32
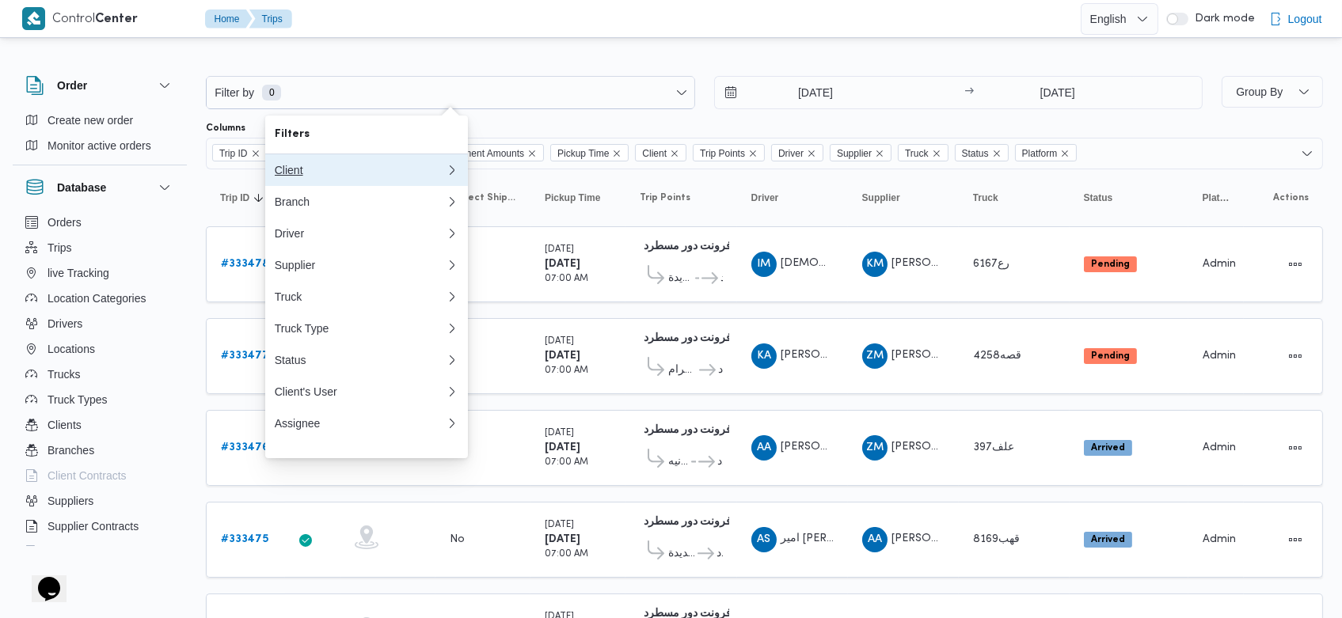
click at [329, 176] on div "Client" at bounding box center [360, 170] width 171 height 13
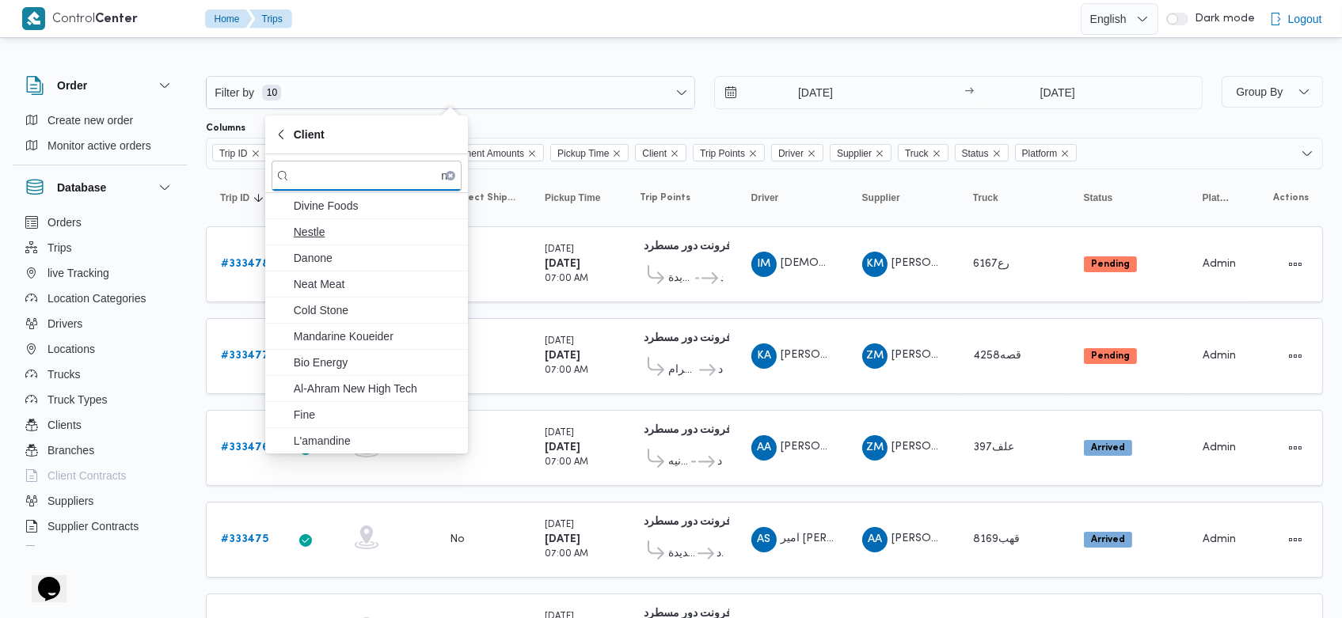
type input "ne"
click at [325, 228] on span "Nestle" at bounding box center [376, 232] width 165 height 19
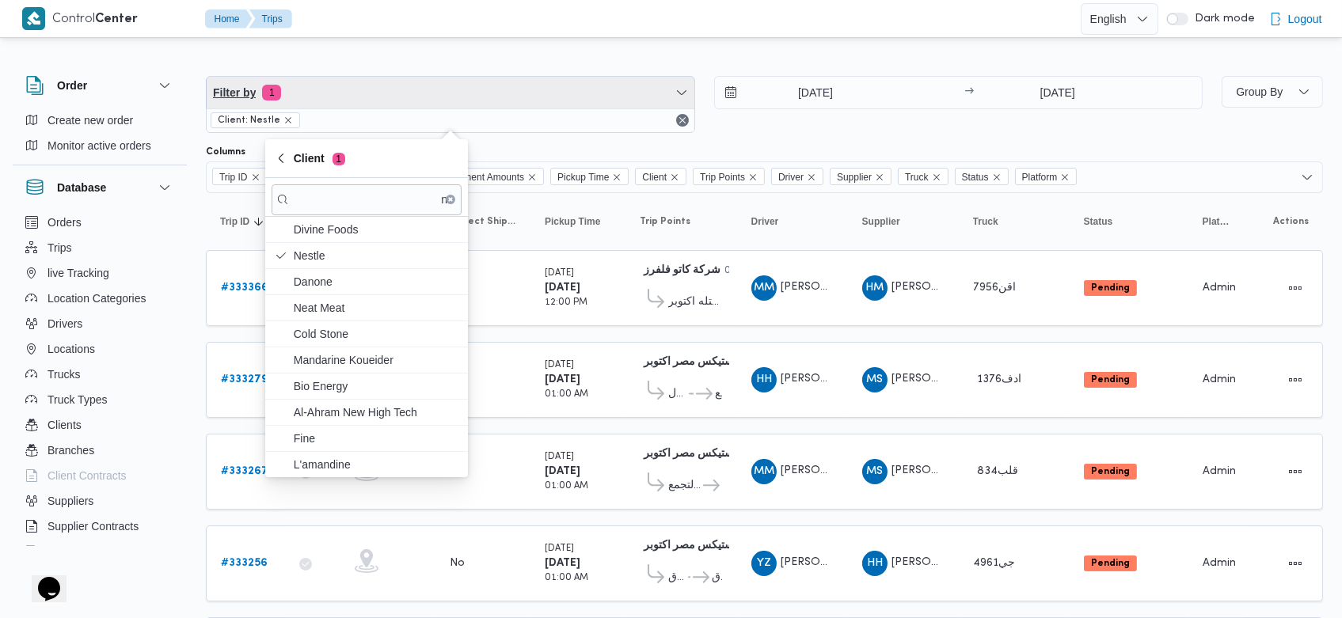
click at [621, 86] on span "Filter by 1" at bounding box center [451, 93] width 488 height 32
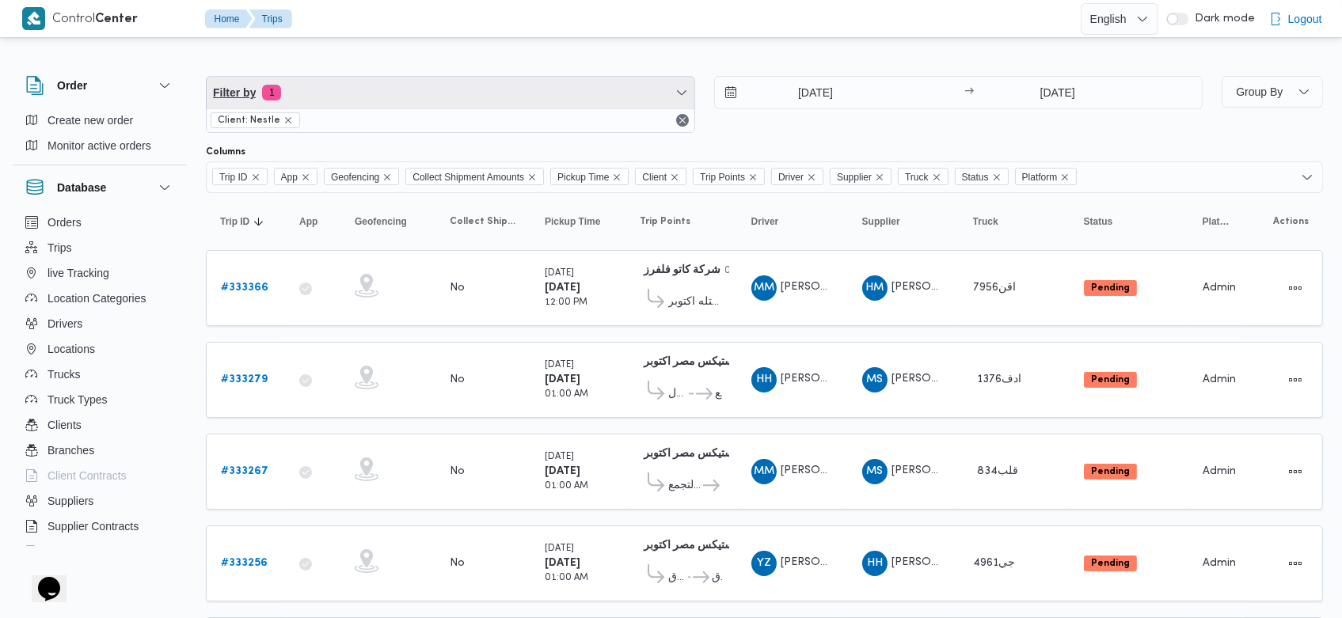
click at [621, 86] on span "Filter by 1" at bounding box center [451, 93] width 488 height 32
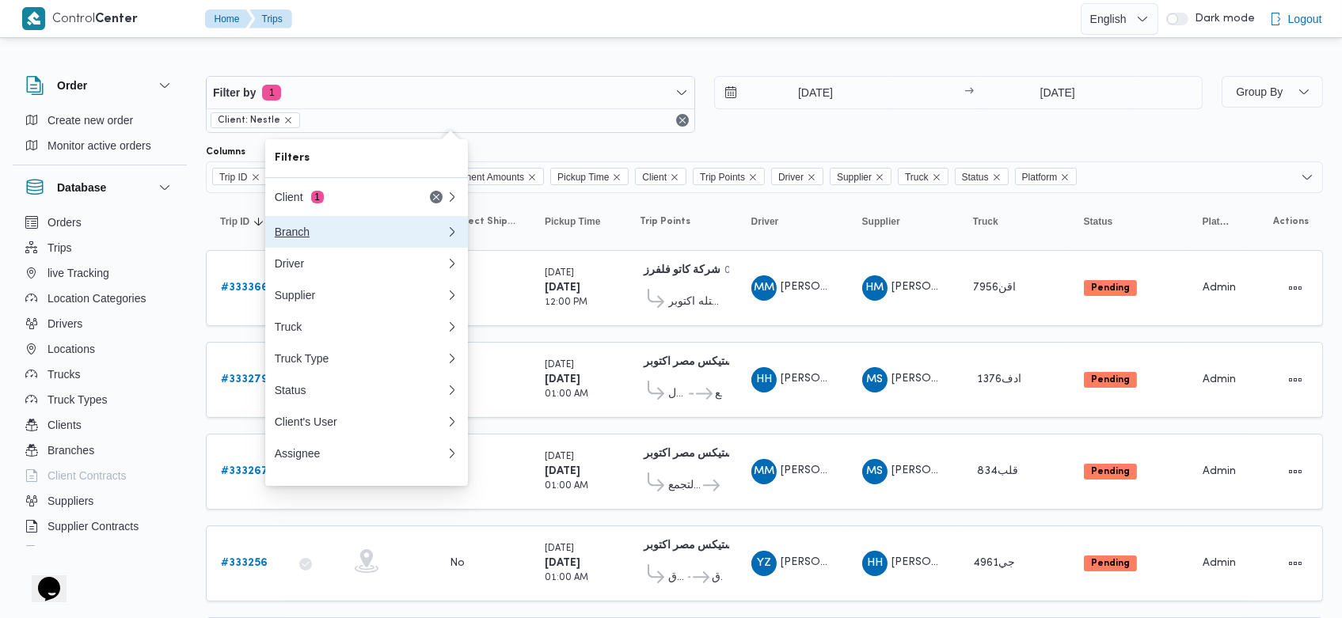
click at [349, 245] on button "Branch" at bounding box center [366, 232] width 203 height 32
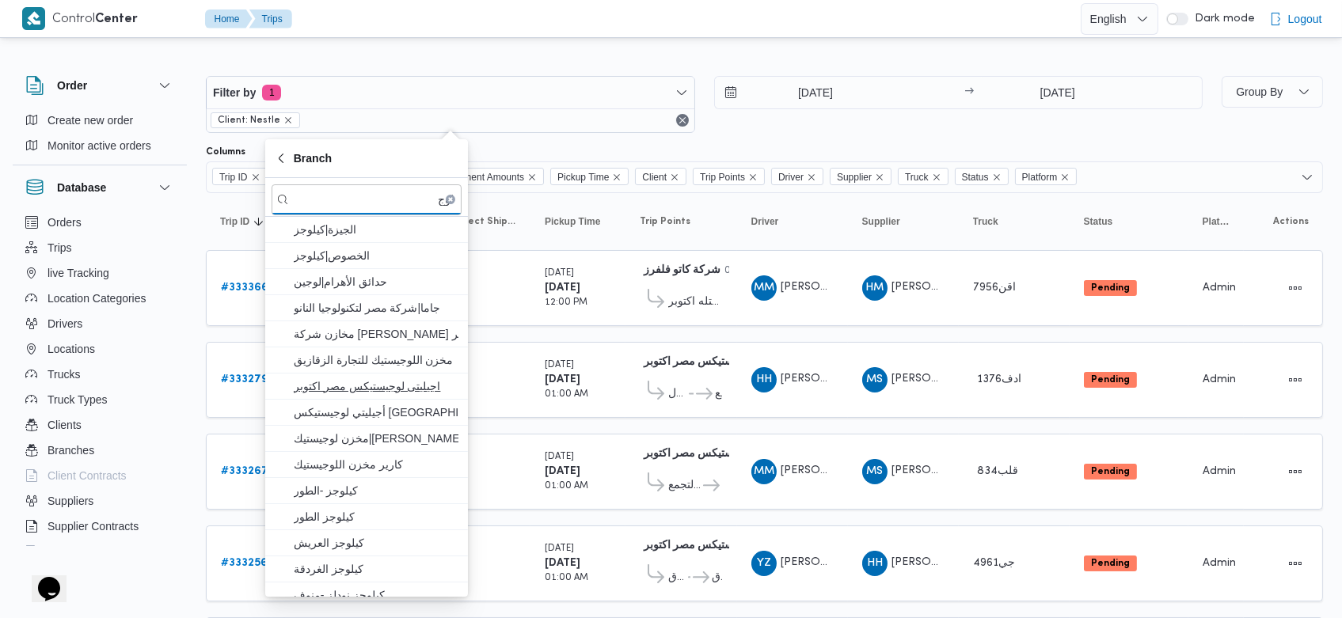
type input "لوج"
click at [351, 381] on span "اجيليتى لوجيستيكس مصر اكتوبر" at bounding box center [376, 386] width 165 height 19
click at [565, 48] on div "Filter by 2 Client: Nestle Branch: اجيليتى لوجيستيكس مصر اكتوبر 19/8/2025 → 26/…" at bounding box center [661, 624] width 1342 height 1166
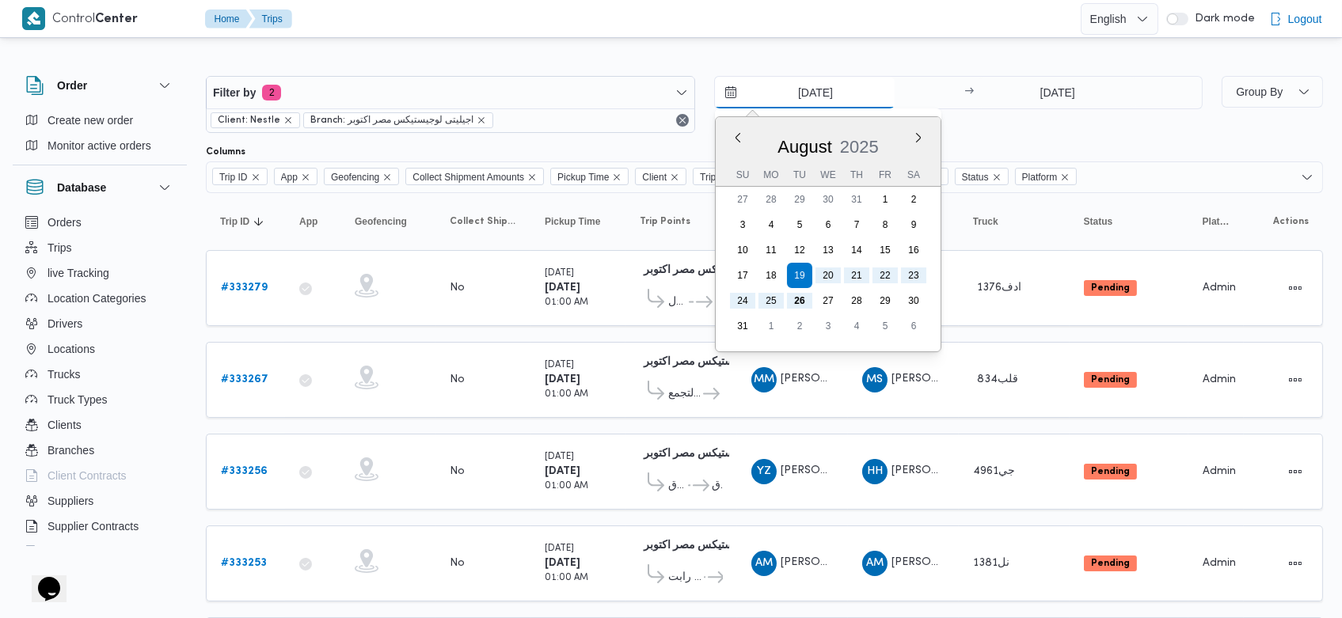
click at [795, 99] on input "19/8/2025" at bounding box center [805, 93] width 180 height 32
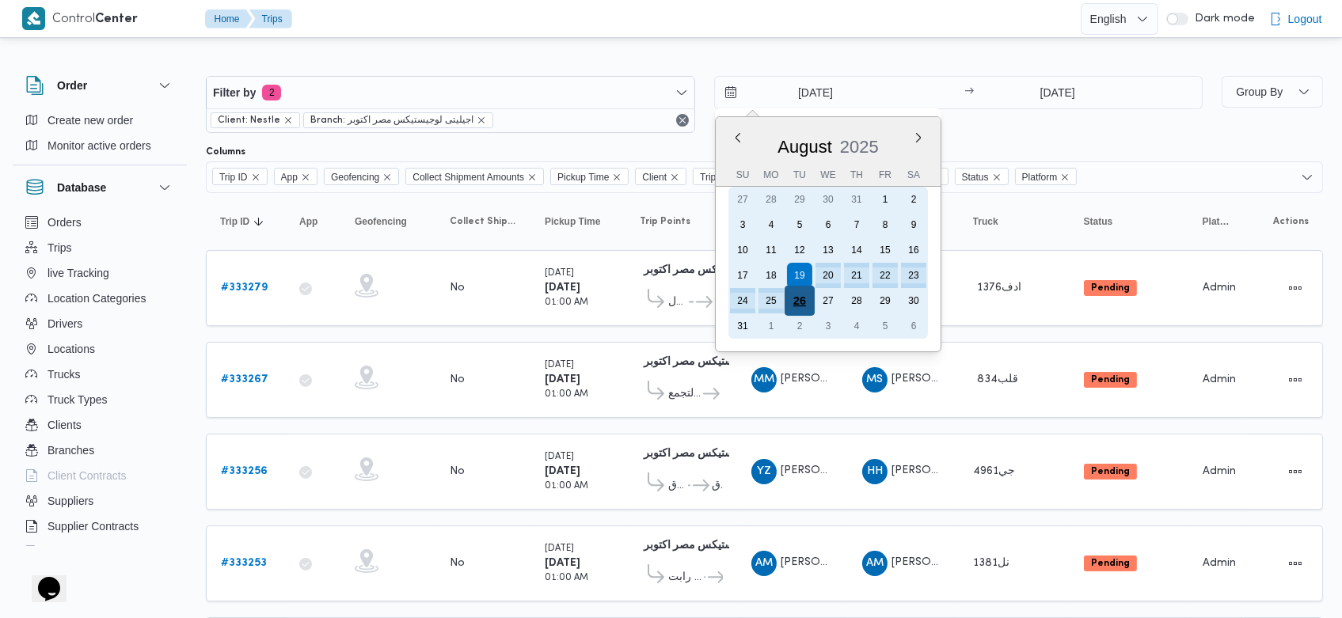
click at [808, 295] on div "26" at bounding box center [799, 301] width 30 height 30
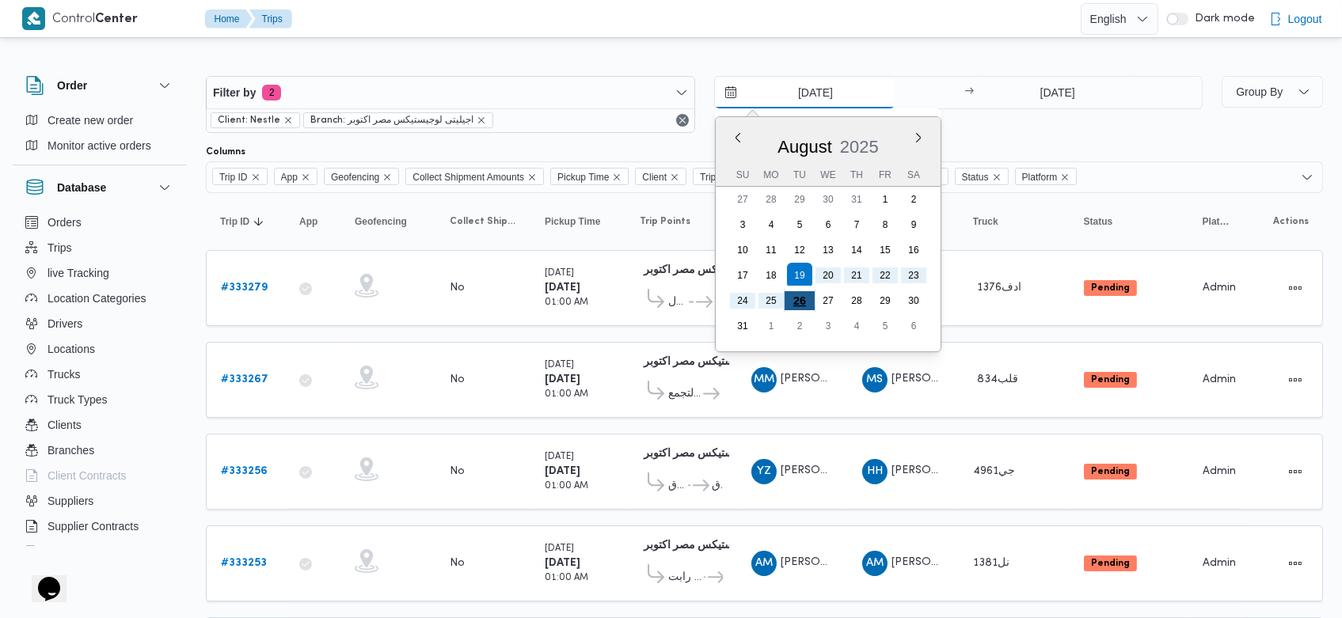
type input "[DATE]"
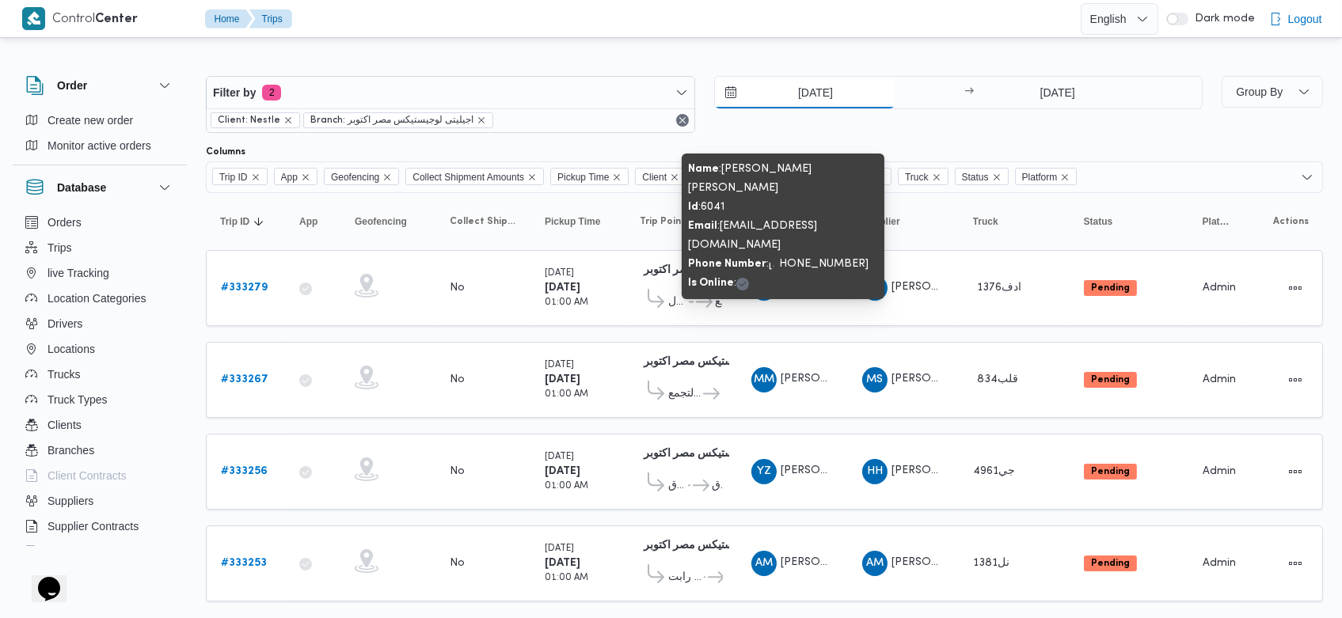
scroll to position [28, 0]
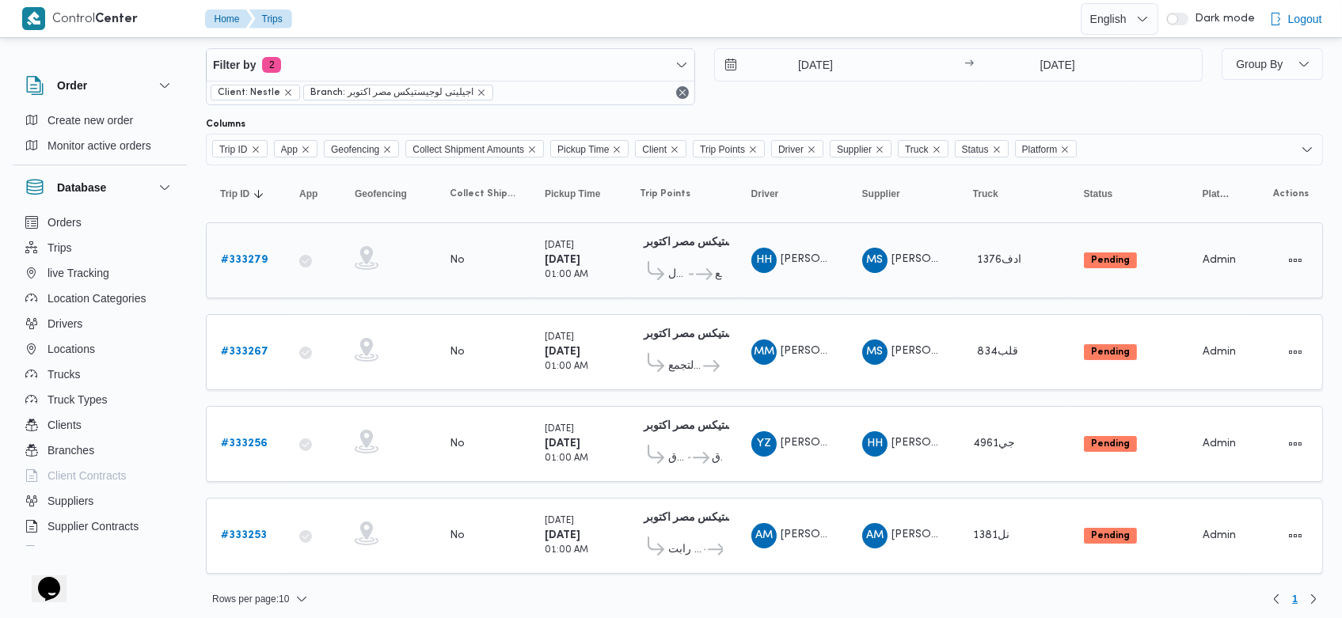
click at [257, 263] on b "# 333279" at bounding box center [244, 260] width 47 height 10
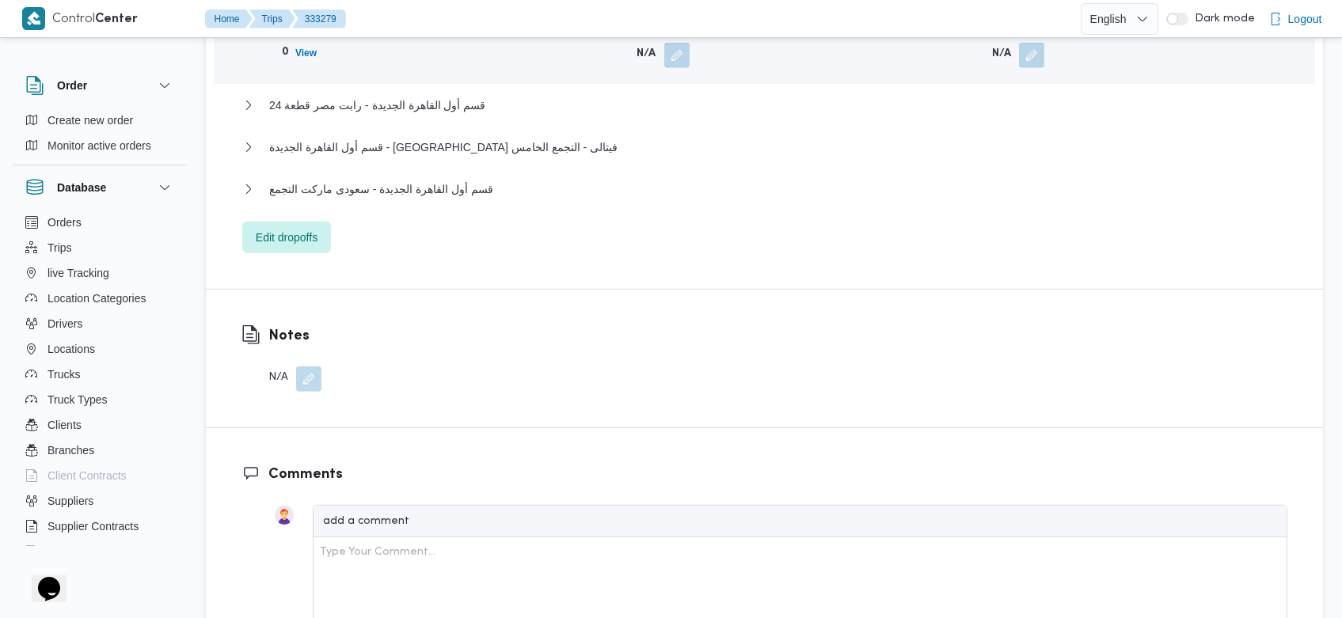
scroll to position [2161, 0]
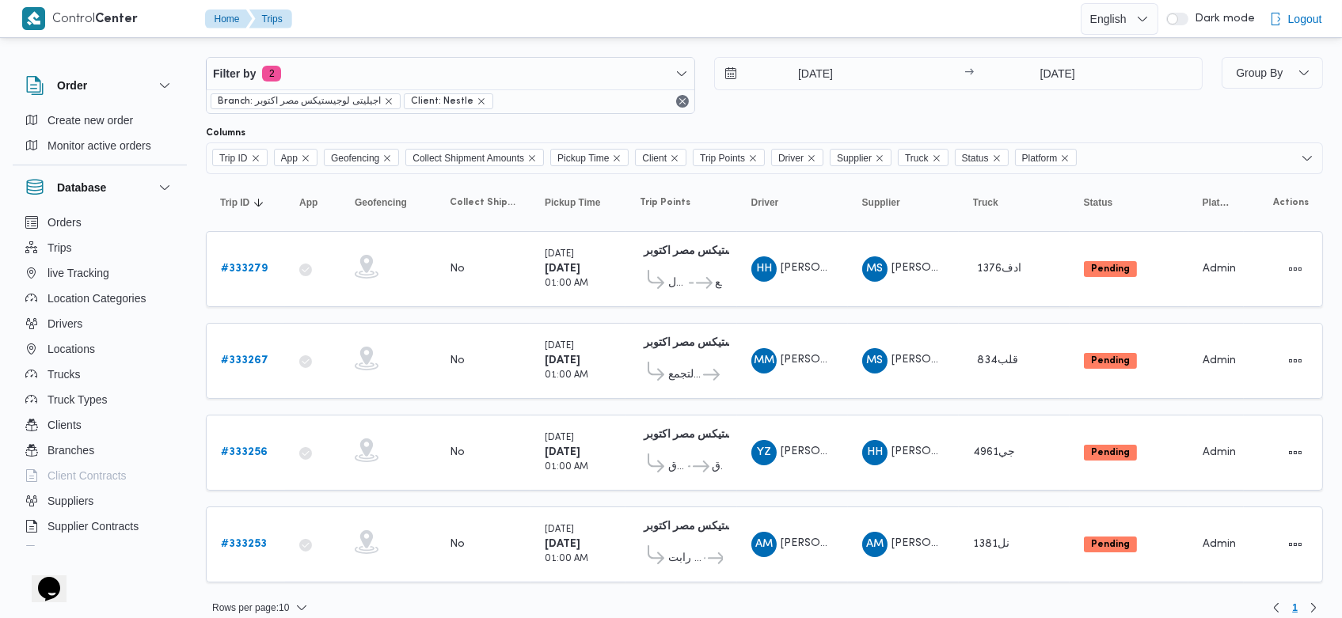
scroll to position [28, 0]
